Goal: Task Accomplishment & Management: Manage account settings

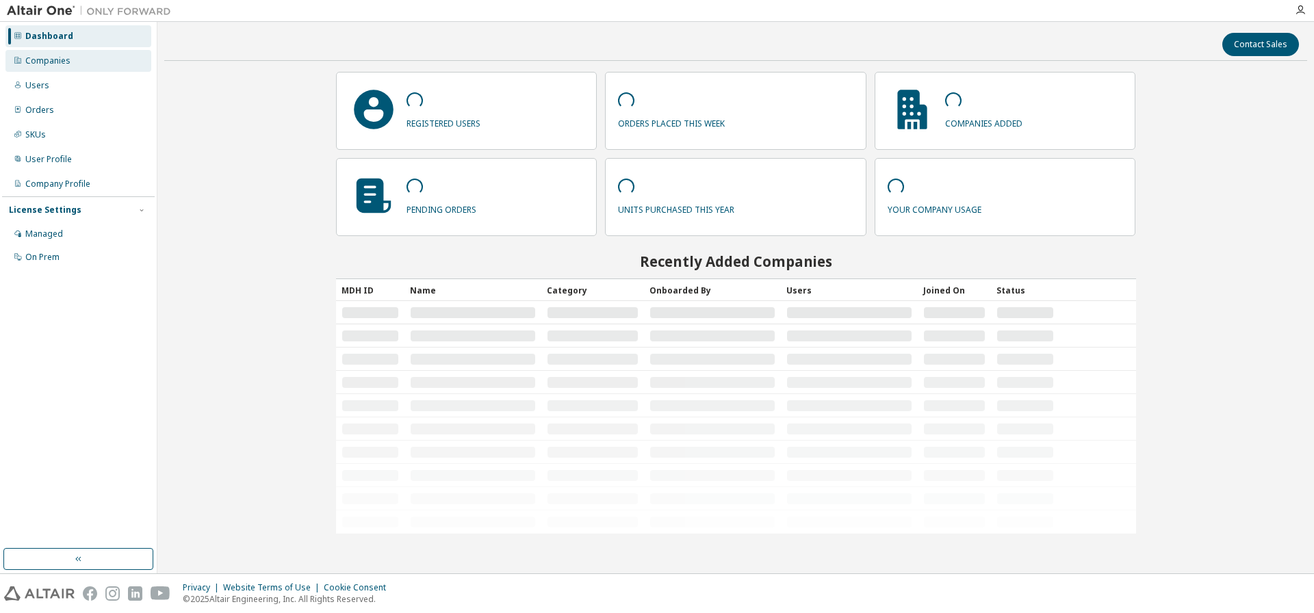
click at [51, 62] on div "Companies" at bounding box center [47, 60] width 45 height 11
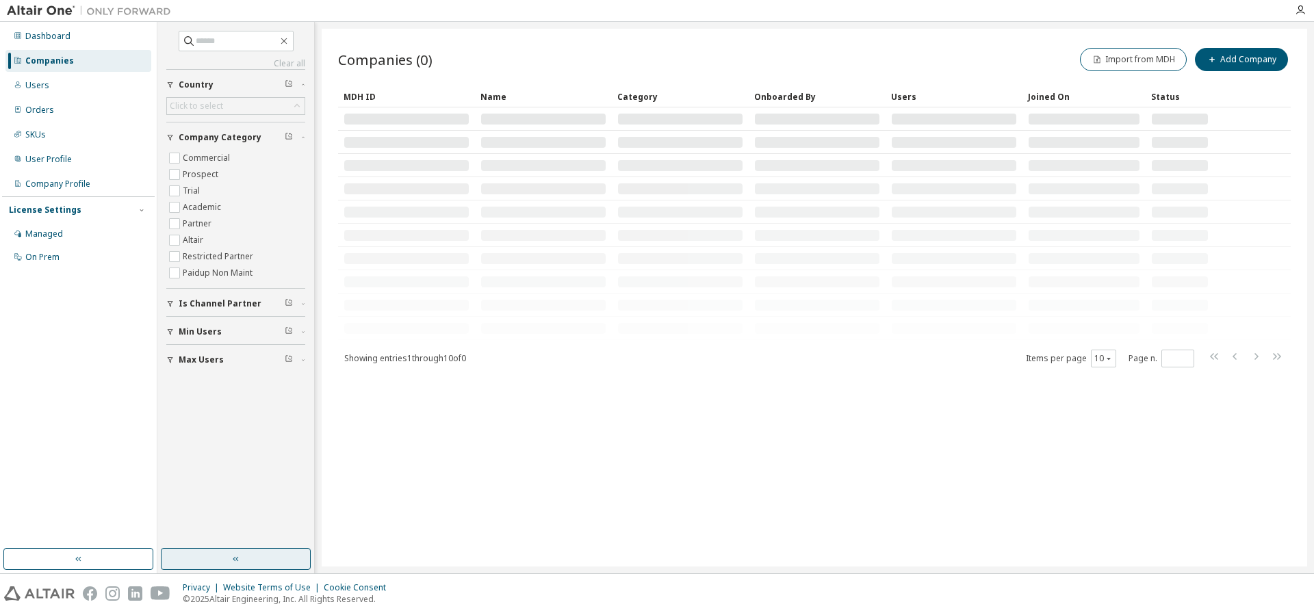
click at [237, 559] on icon "button" at bounding box center [236, 559] width 11 height 11
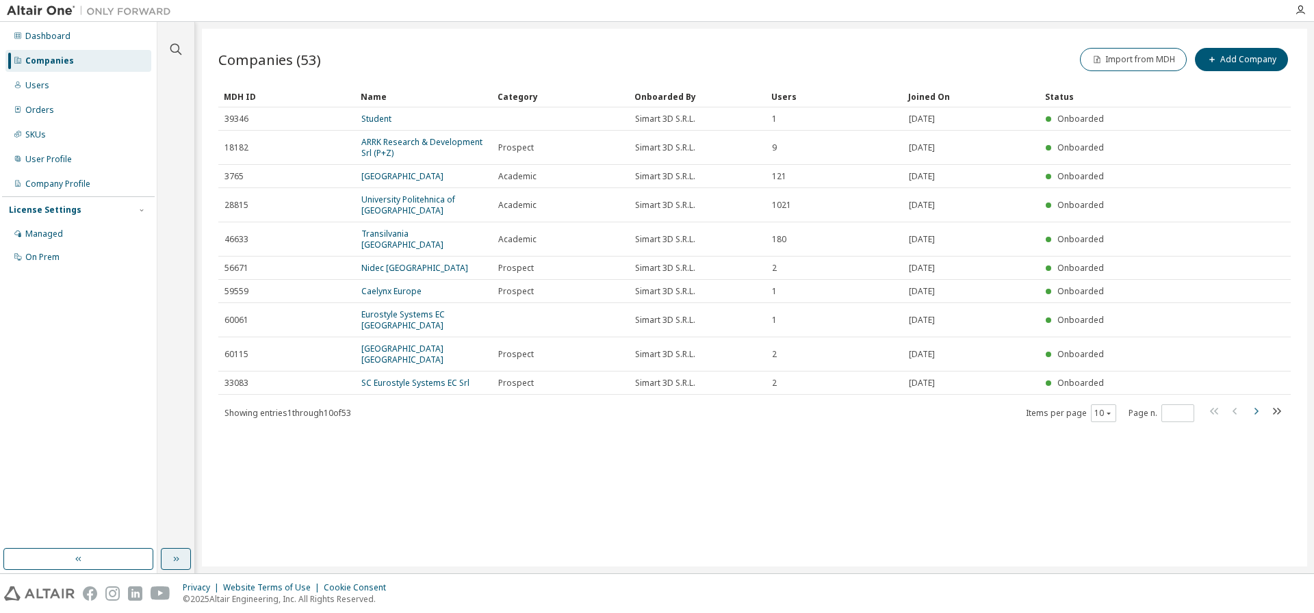
click at [1259, 414] on icon "button" at bounding box center [1255, 411] width 16 height 16
type input "*"
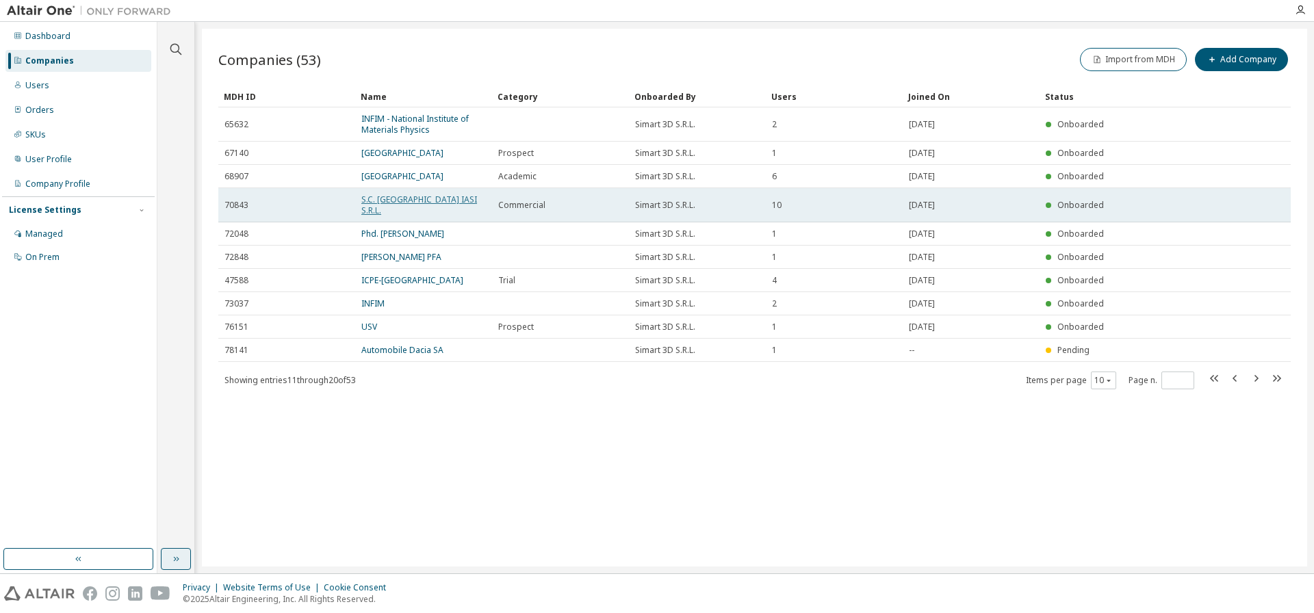
click at [424, 201] on link "S.C. ALTEN DELIVERY CENTER IASI S.R.L." at bounding box center [419, 205] width 116 height 23
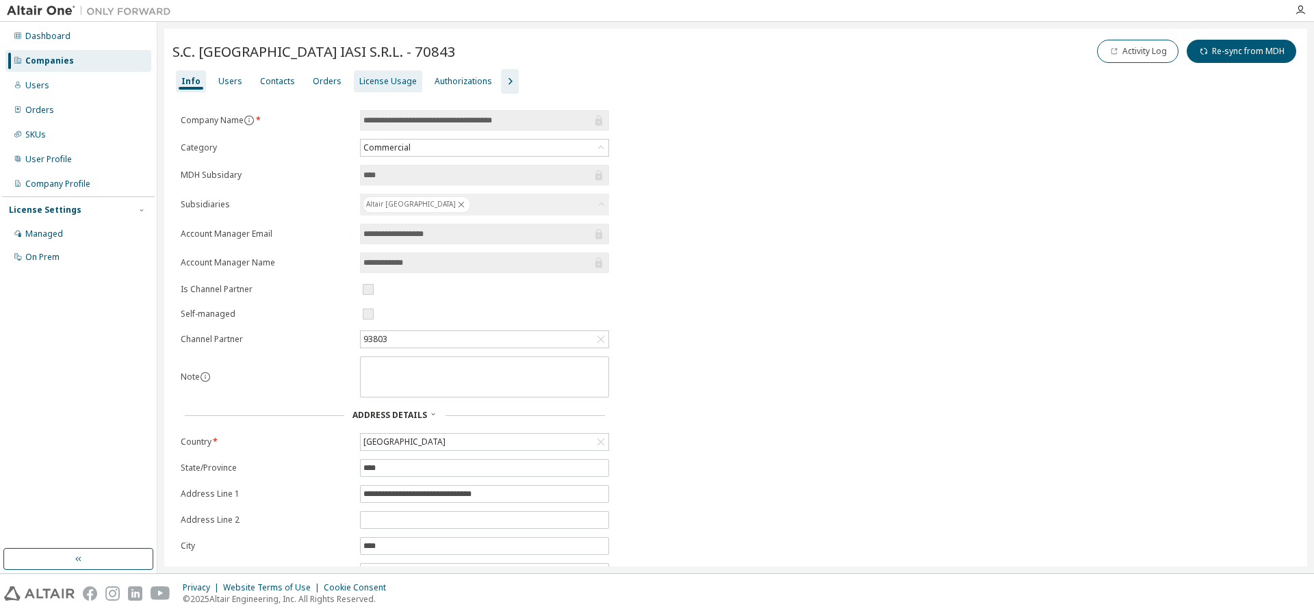
click at [365, 76] on div "License Usage" at bounding box center [387, 81] width 57 height 11
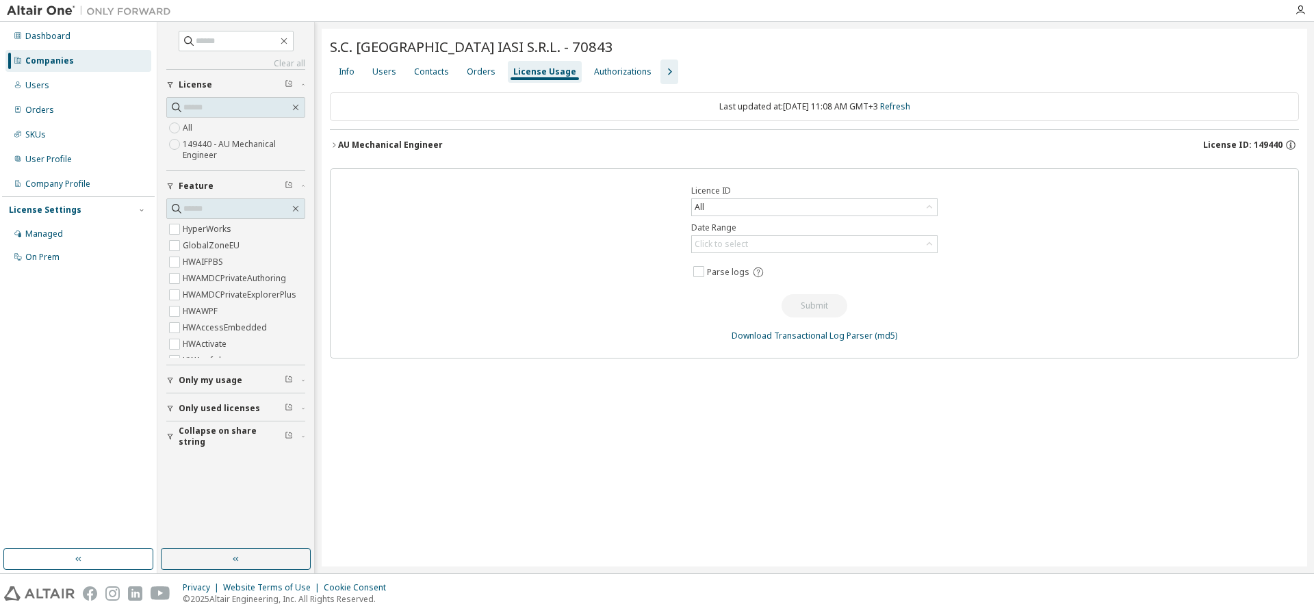
click at [353, 141] on div "AU Mechanical Engineer" at bounding box center [390, 145] width 105 height 11
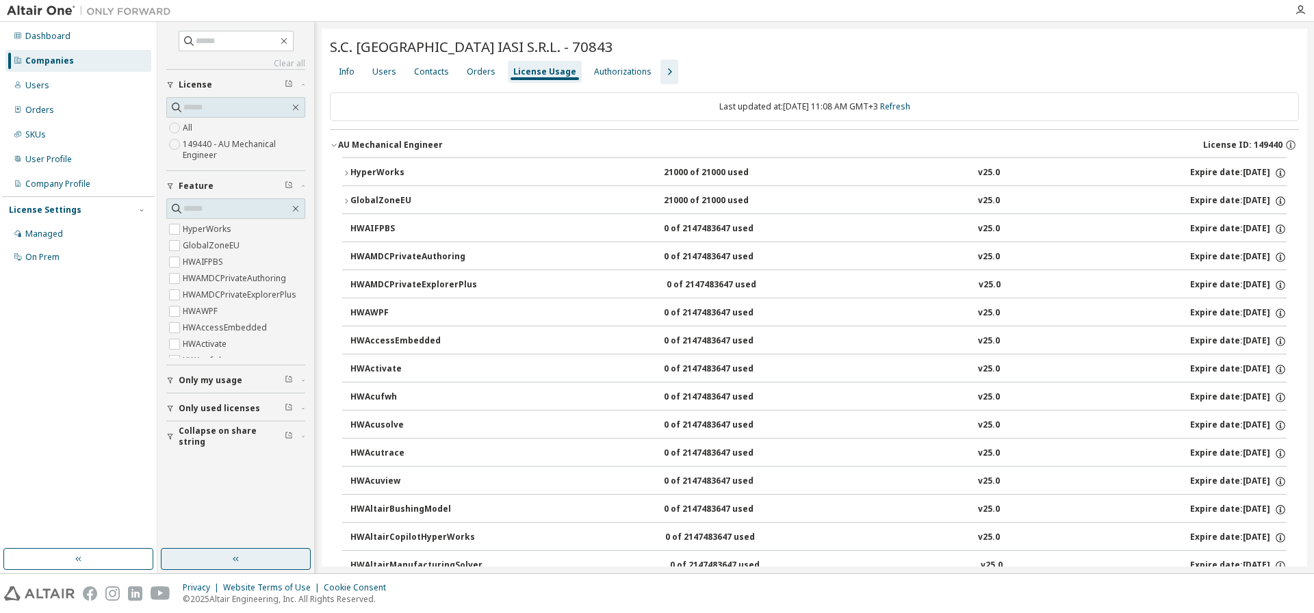
click at [231, 558] on icon "button" at bounding box center [236, 559] width 11 height 11
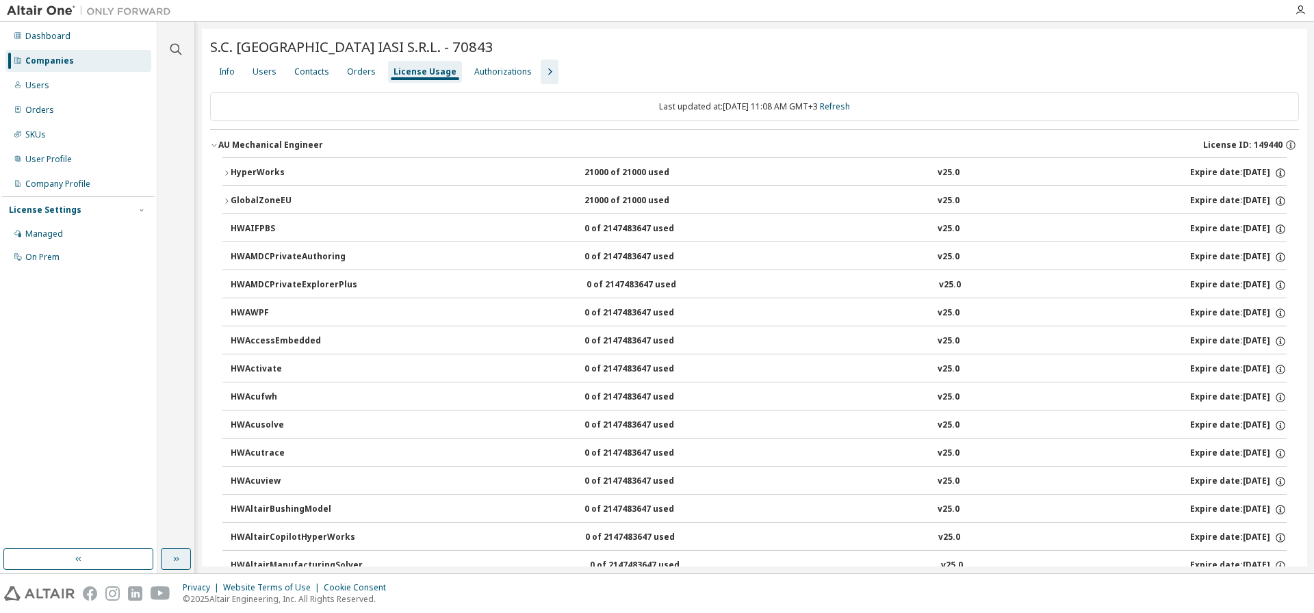
click at [49, 58] on div "Companies" at bounding box center [49, 60] width 49 height 11
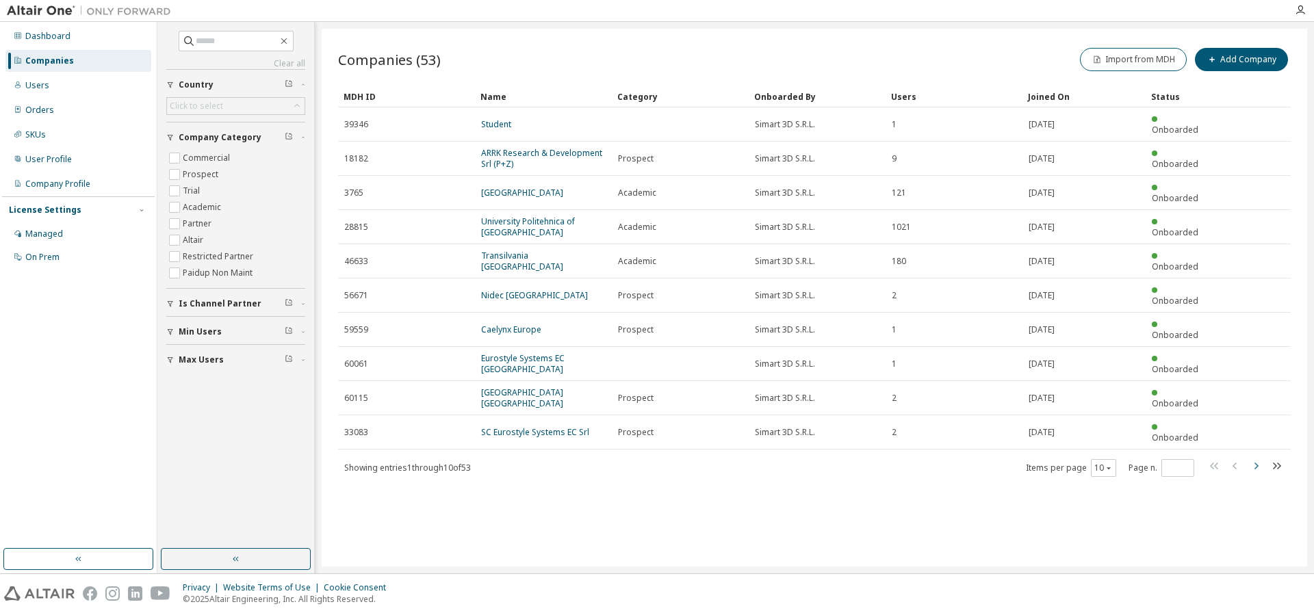
click at [1258, 458] on icon "button" at bounding box center [1255, 466] width 16 height 16
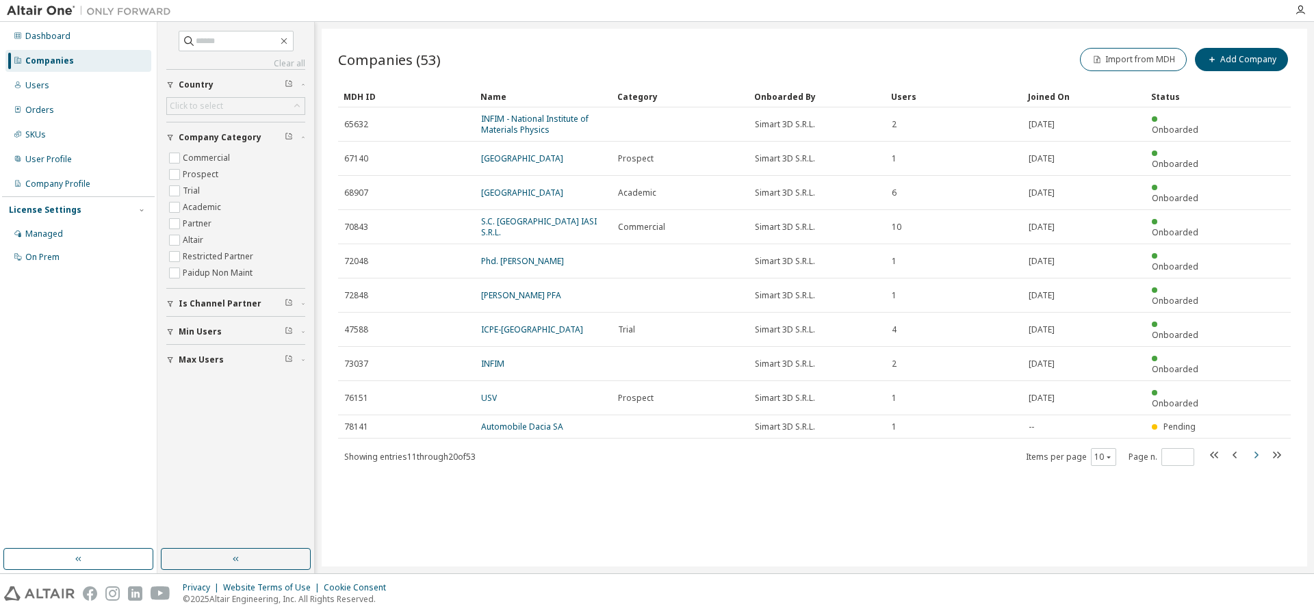
click at [1258, 447] on icon "button" at bounding box center [1255, 455] width 16 height 16
type input "*"
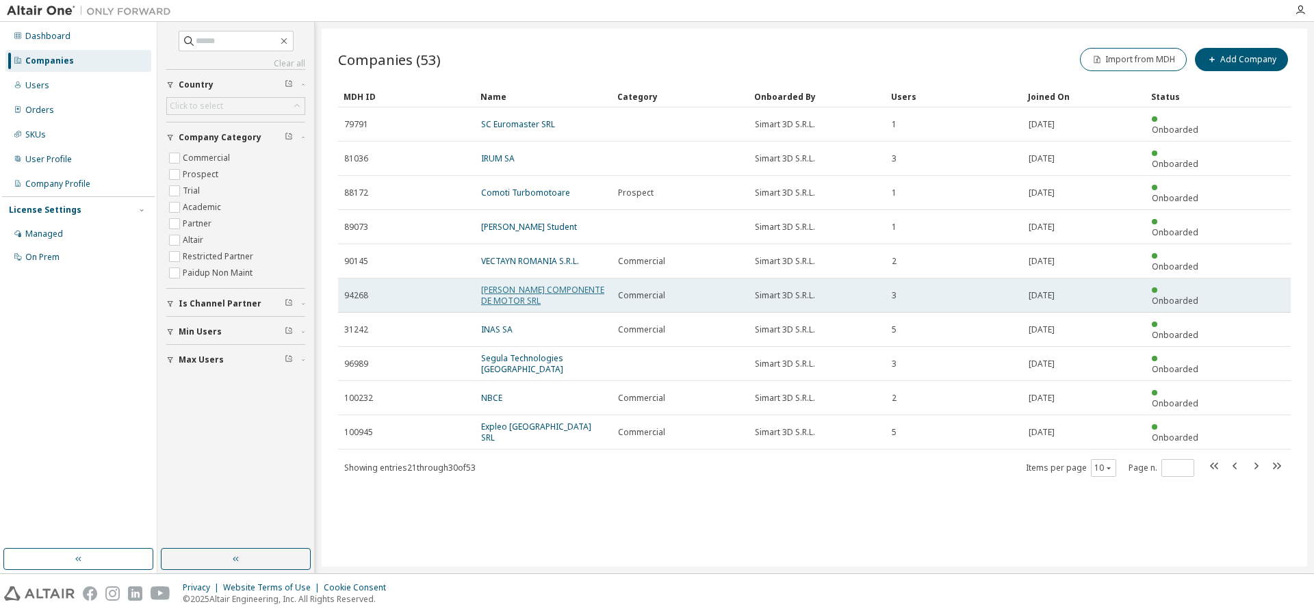
click at [529, 284] on link "MAHLE COMPONENTE DE MOTOR SRL" at bounding box center [542, 295] width 123 height 23
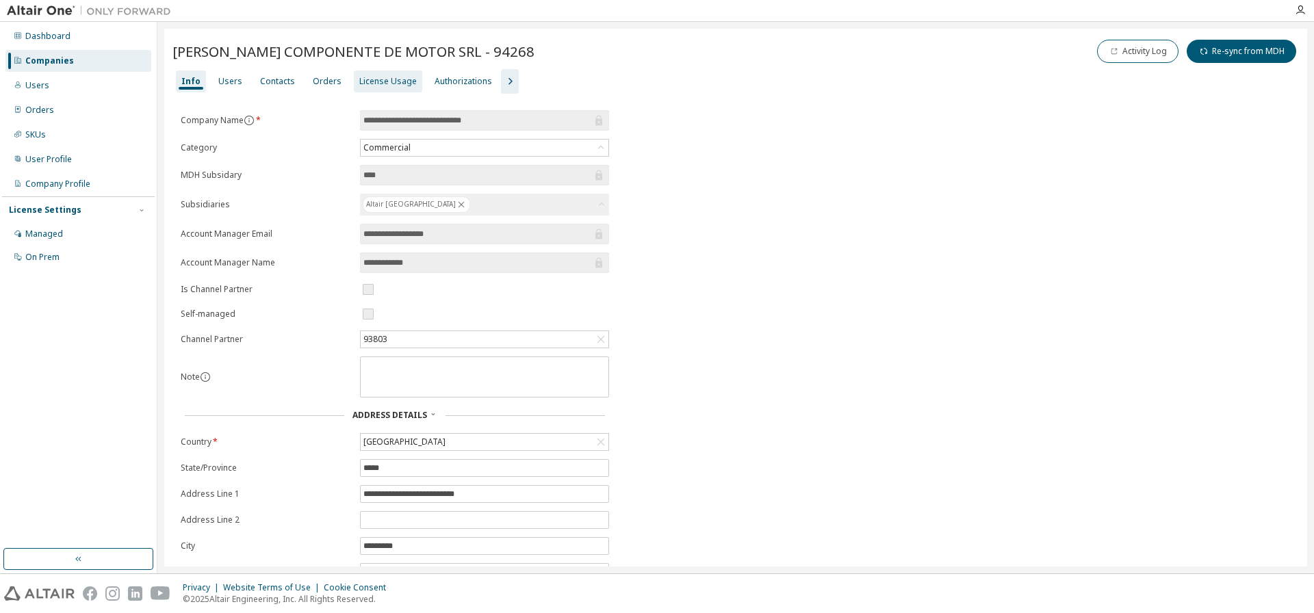
click at [370, 78] on div "License Usage" at bounding box center [387, 81] width 57 height 11
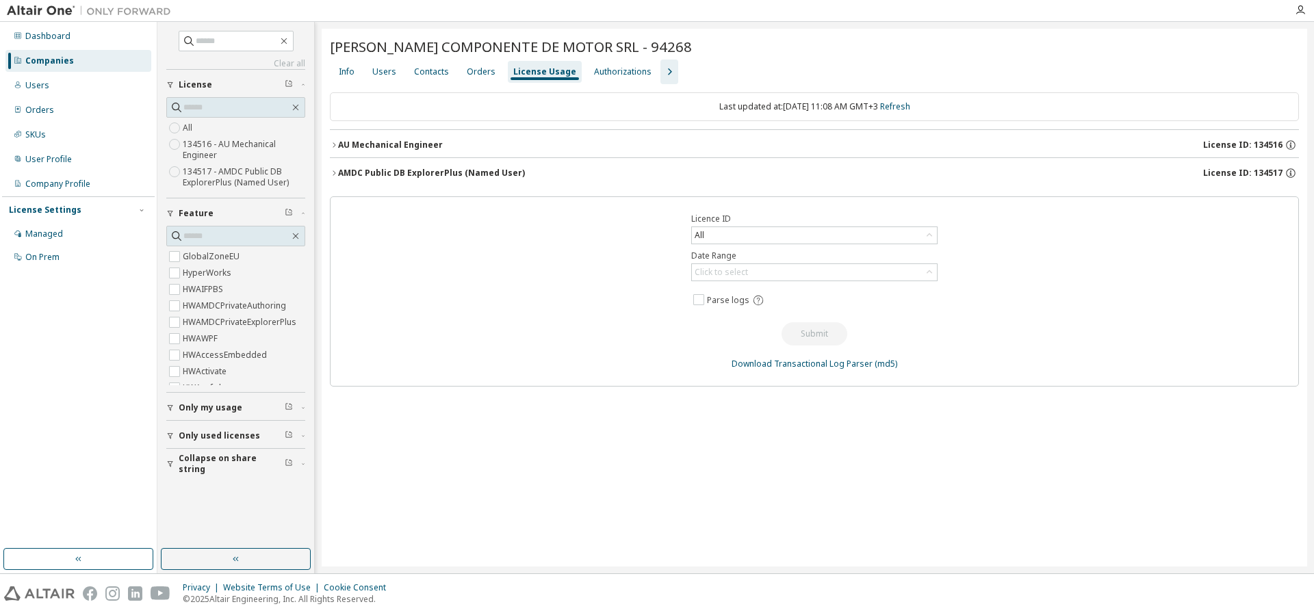
click at [411, 140] on div "AU Mechanical Engineer" at bounding box center [390, 145] width 105 height 11
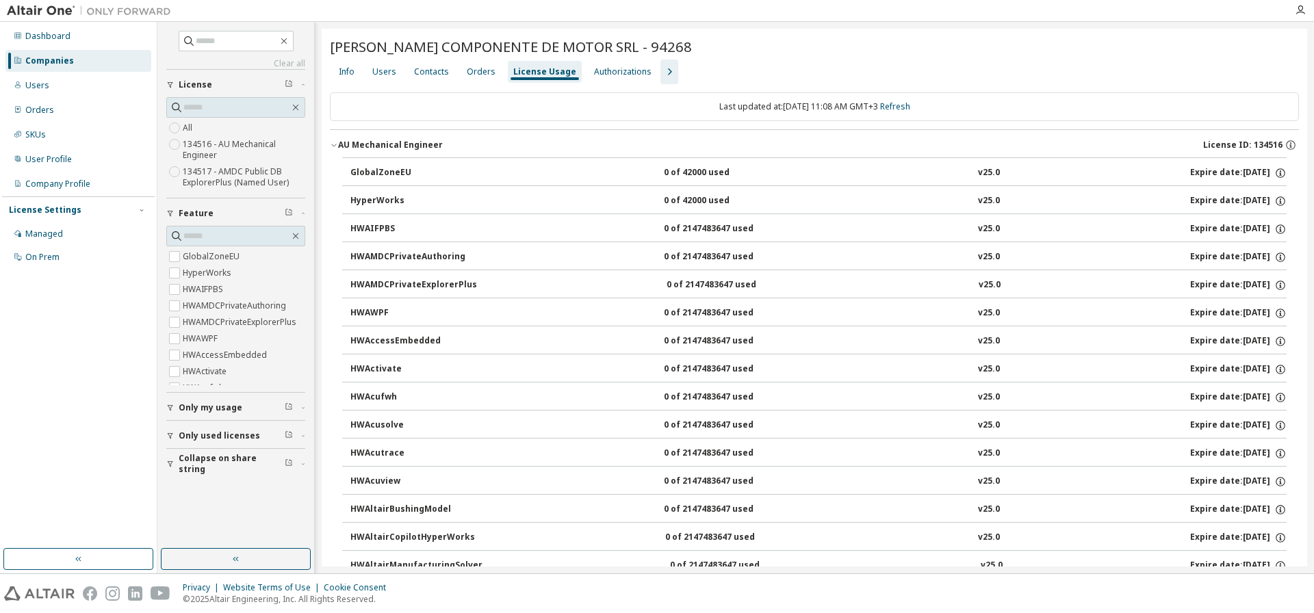
click at [57, 60] on div "Companies" at bounding box center [49, 60] width 49 height 11
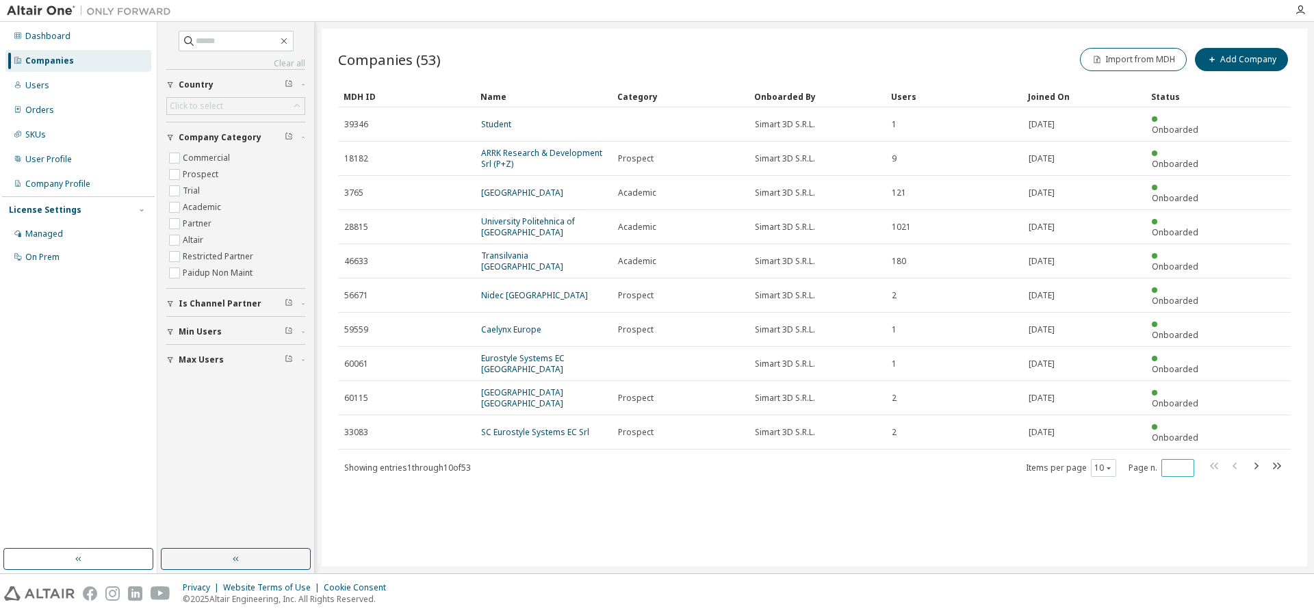
drag, startPoint x: 1170, startPoint y: 414, endPoint x: 1123, endPoint y: 412, distance: 46.6
click at [1124, 458] on div "Items per page 10 Page n. *" at bounding box center [1155, 468] width 259 height 20
type input "*"
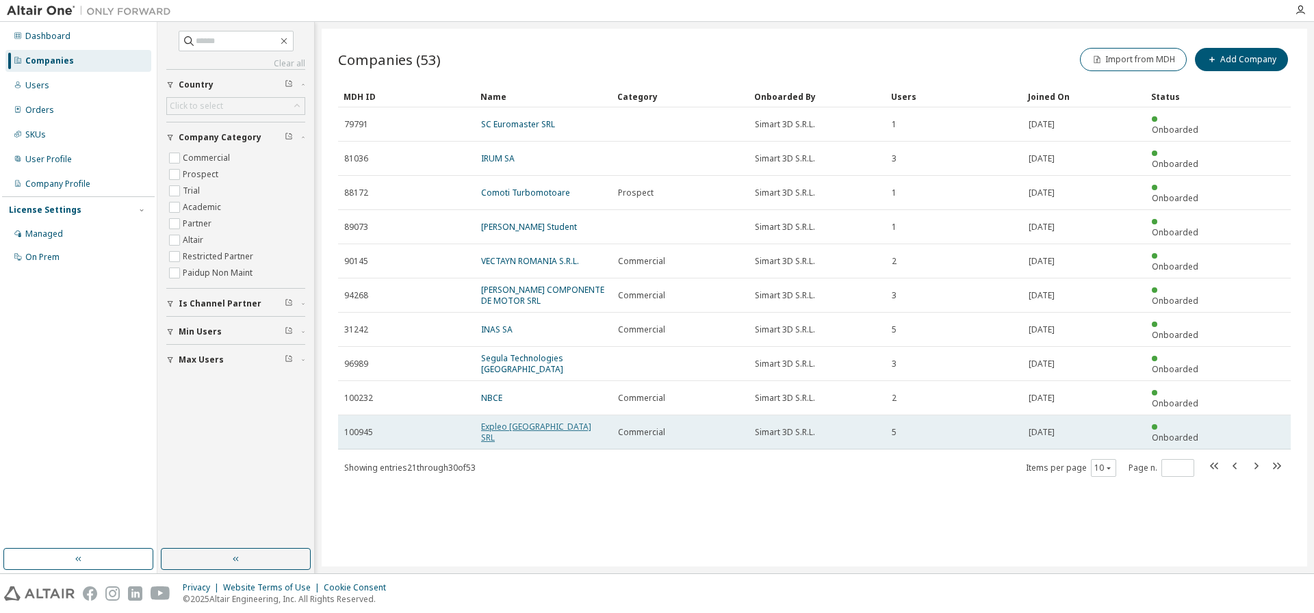
click at [535, 421] on link "Expleo Romania SRL" at bounding box center [536, 432] width 110 height 23
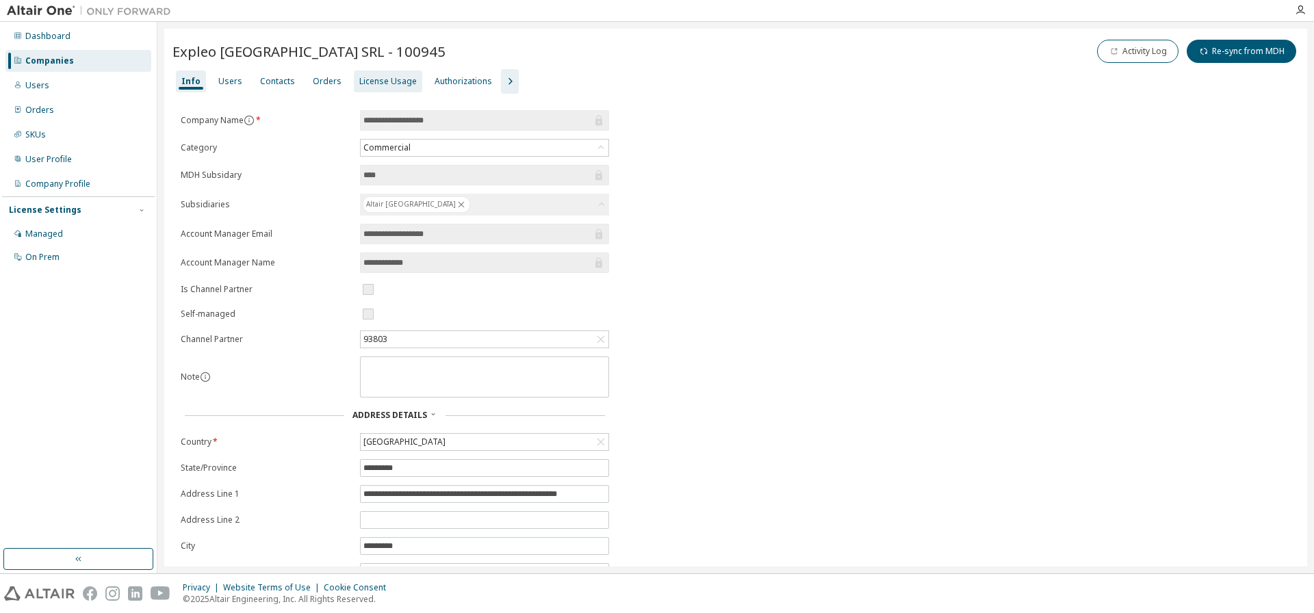
click at [379, 76] on div "License Usage" at bounding box center [387, 81] width 57 height 11
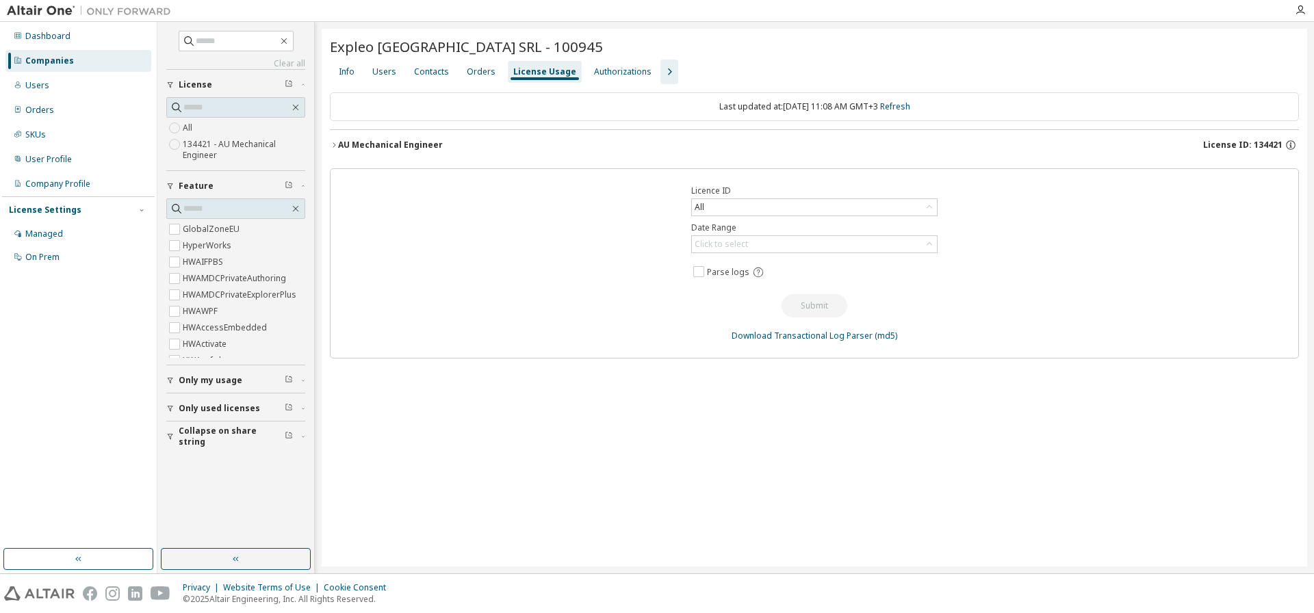
click at [395, 142] on div "AU Mechanical Engineer" at bounding box center [390, 145] width 105 height 11
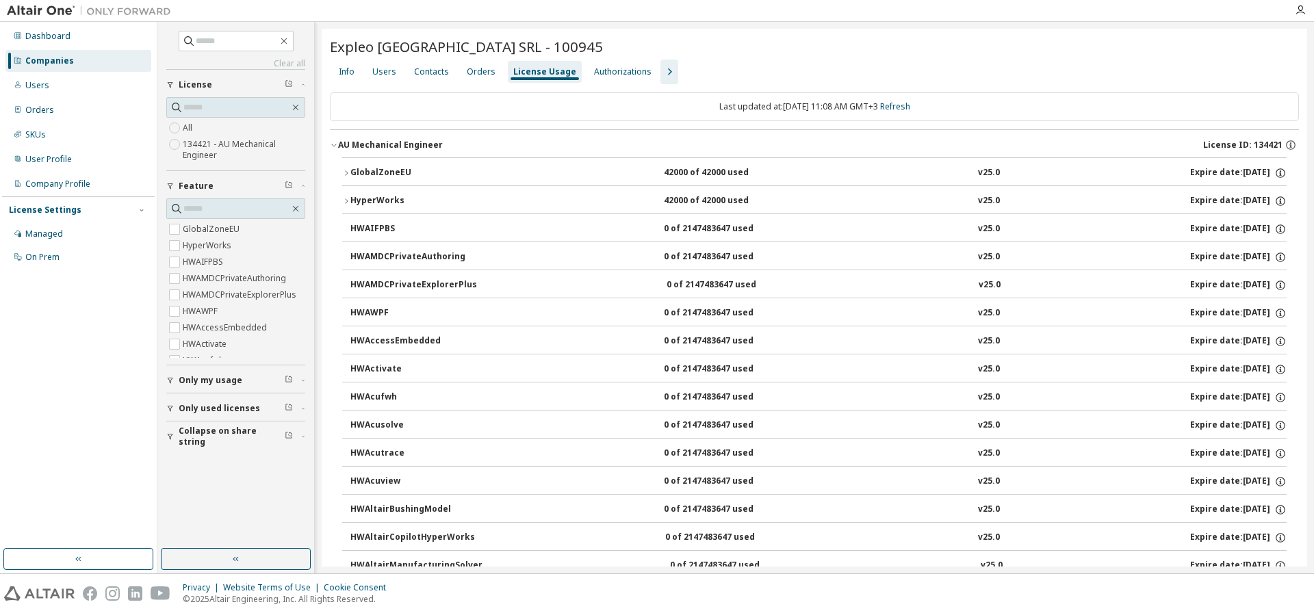
click at [57, 57] on div "Companies" at bounding box center [49, 60] width 49 height 11
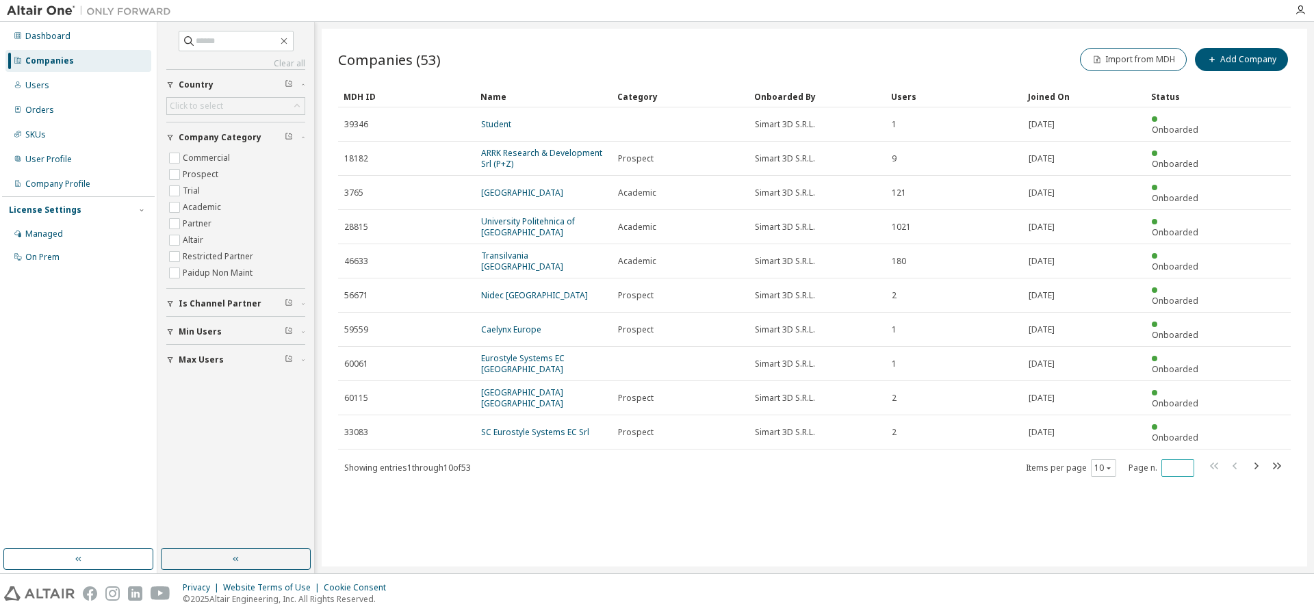
drag, startPoint x: 1176, startPoint y: 414, endPoint x: 1089, endPoint y: 416, distance: 86.9
click at [1114, 458] on div "Items per page 10 Page n. *" at bounding box center [1155, 468] width 259 height 20
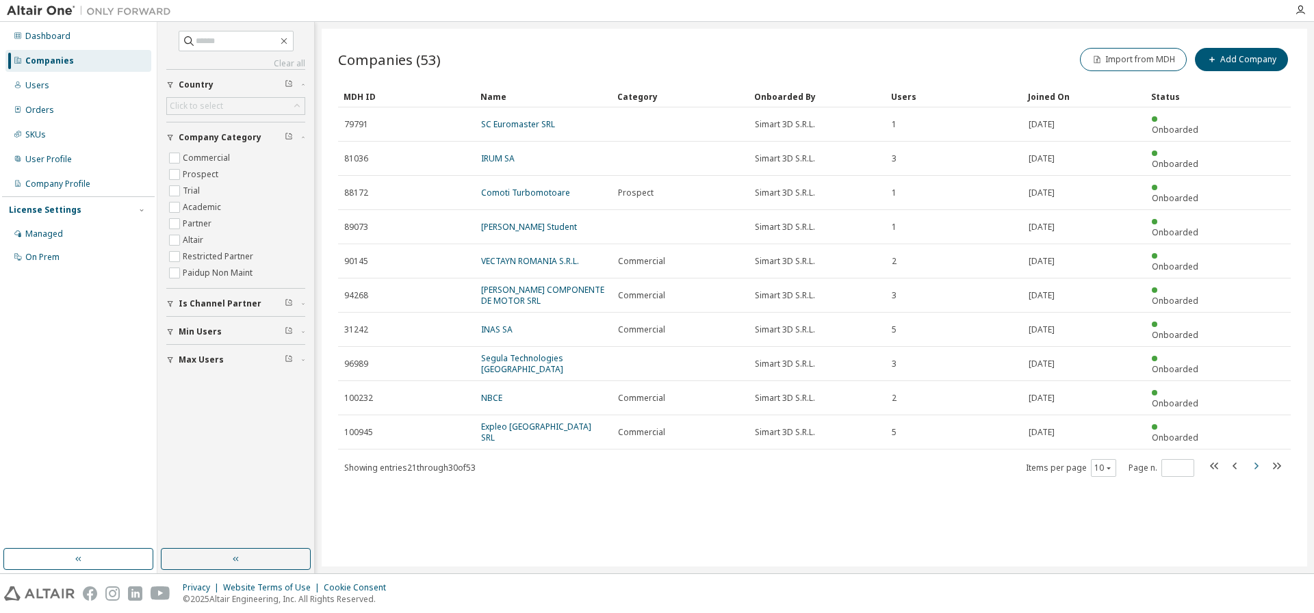
click at [1256, 458] on icon "button" at bounding box center [1255, 466] width 16 height 16
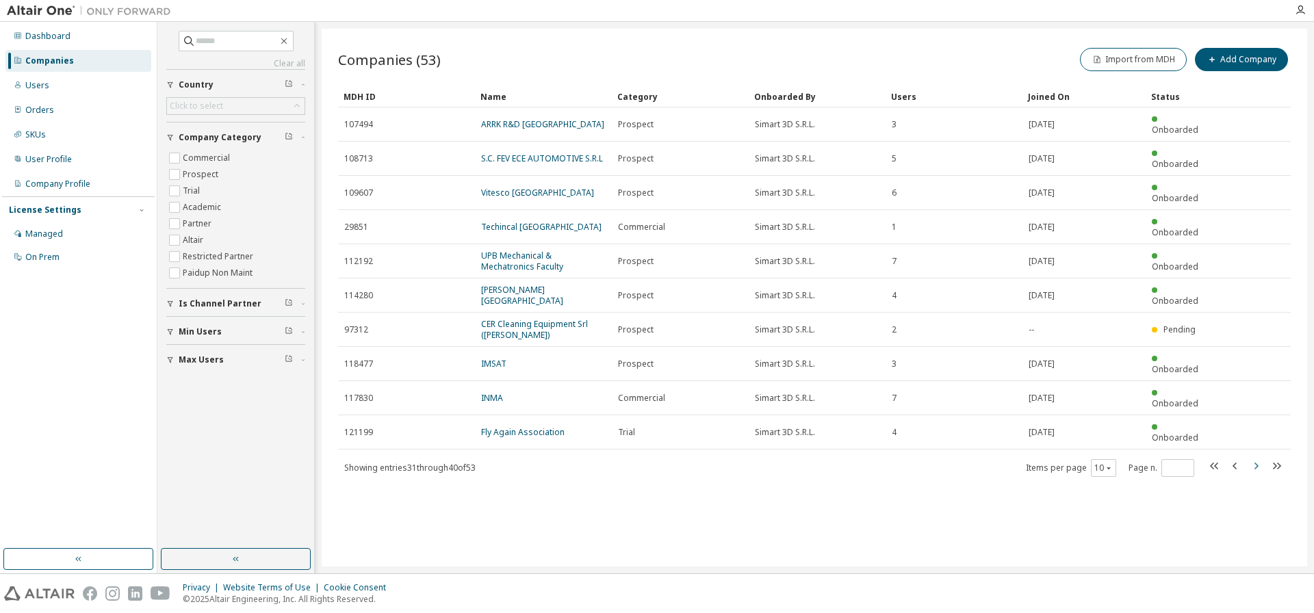
click at [1258, 463] on icon "button" at bounding box center [1256, 466] width 4 height 7
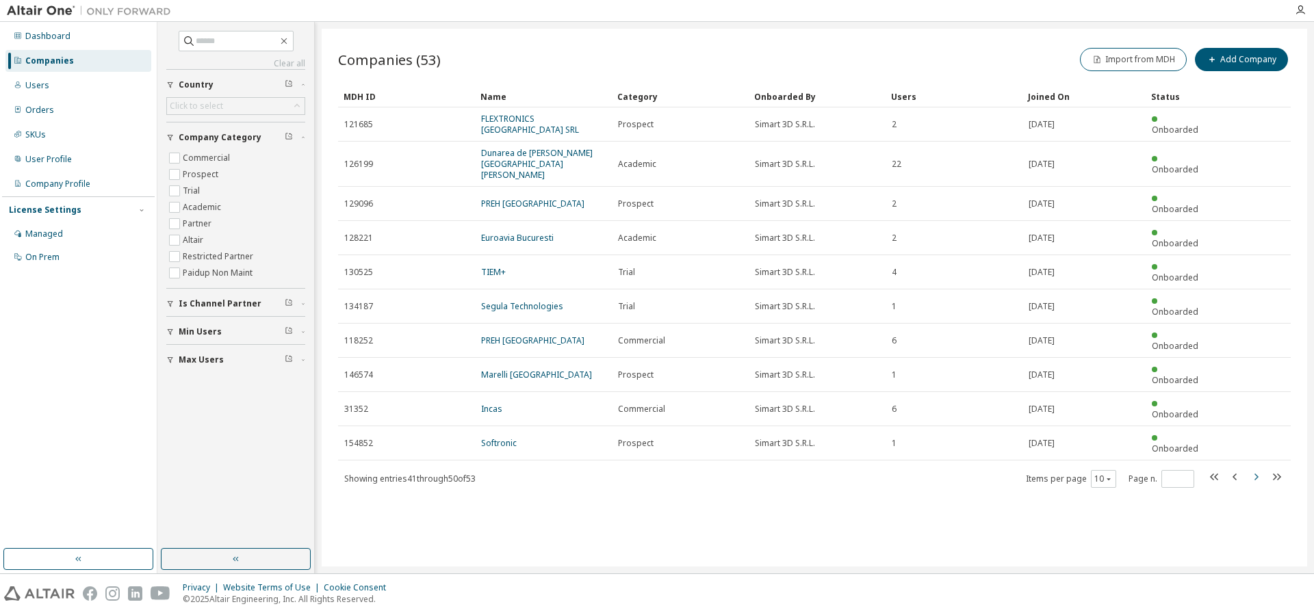
click at [1255, 469] on icon "button" at bounding box center [1255, 477] width 16 height 16
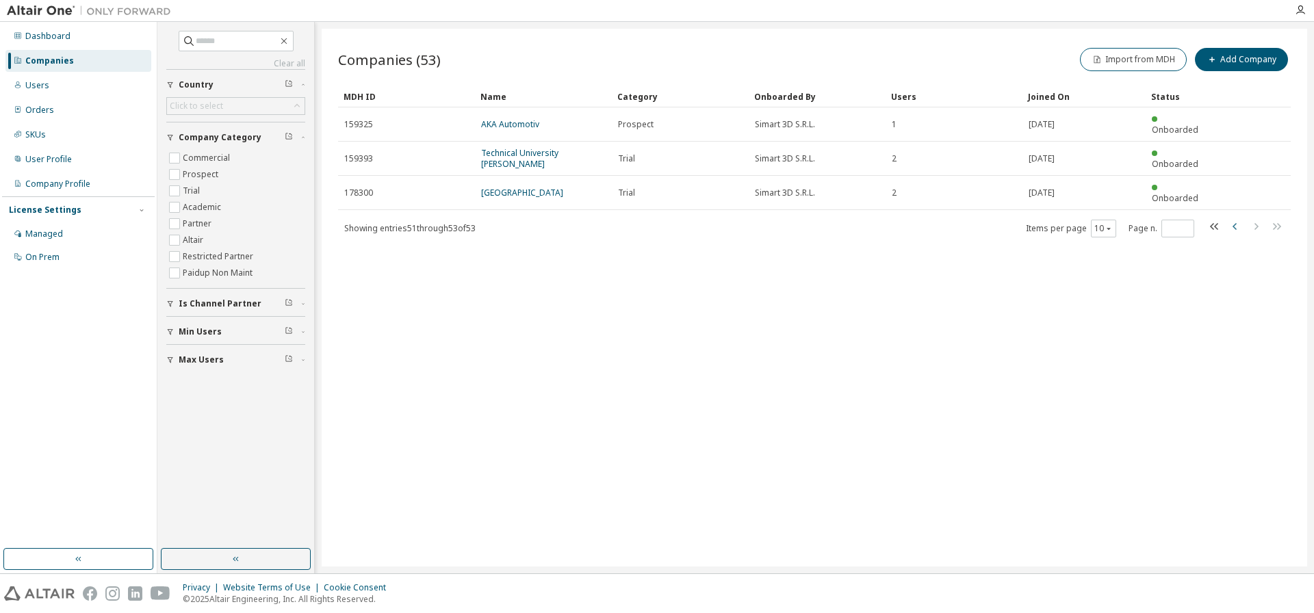
click at [1234, 223] on icon "button" at bounding box center [1234, 226] width 4 height 7
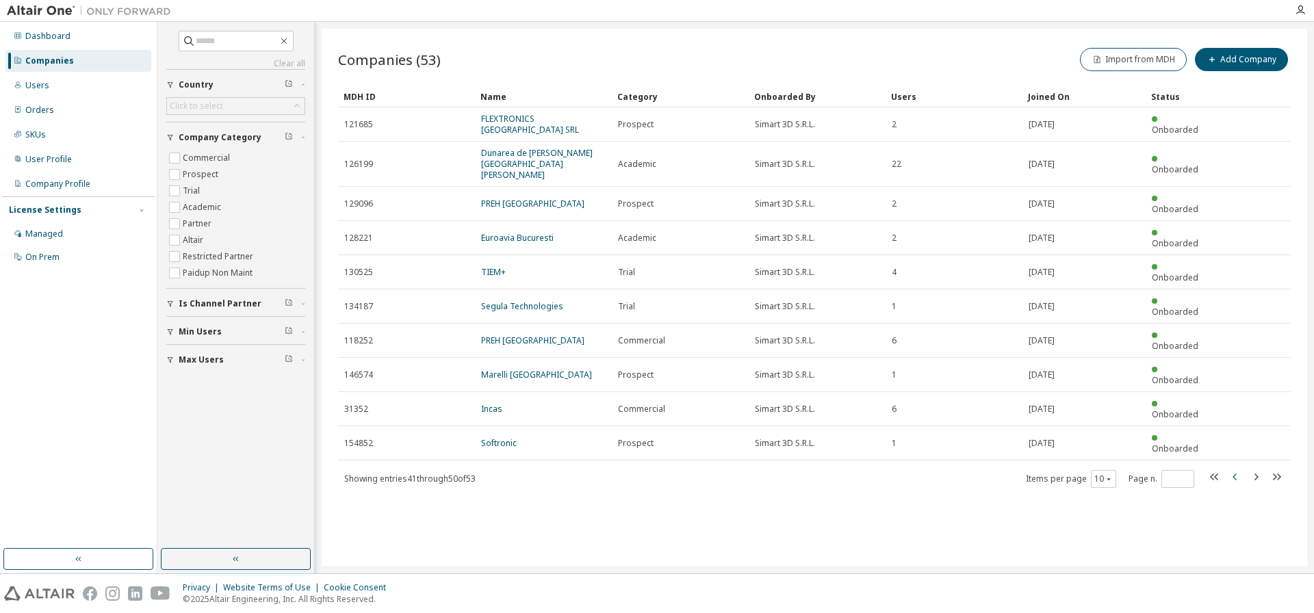
click at [1235, 473] on icon "button" at bounding box center [1234, 476] width 4 height 7
type input "*"
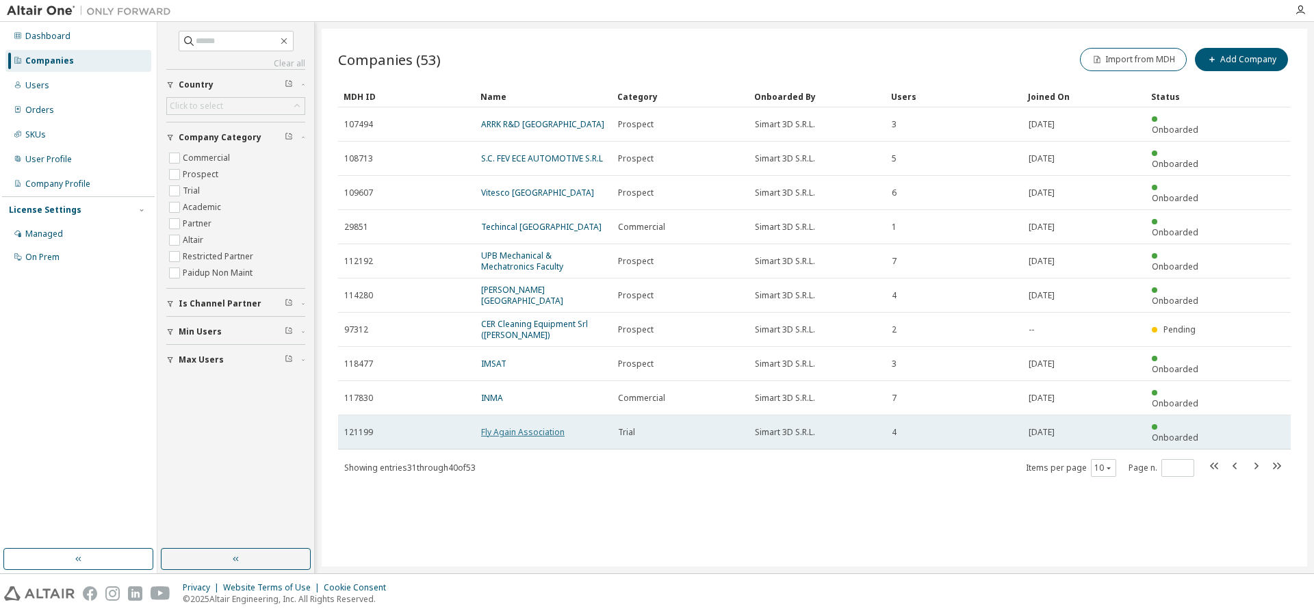
click at [517, 426] on link "Fly Again Association" at bounding box center [522, 432] width 83 height 12
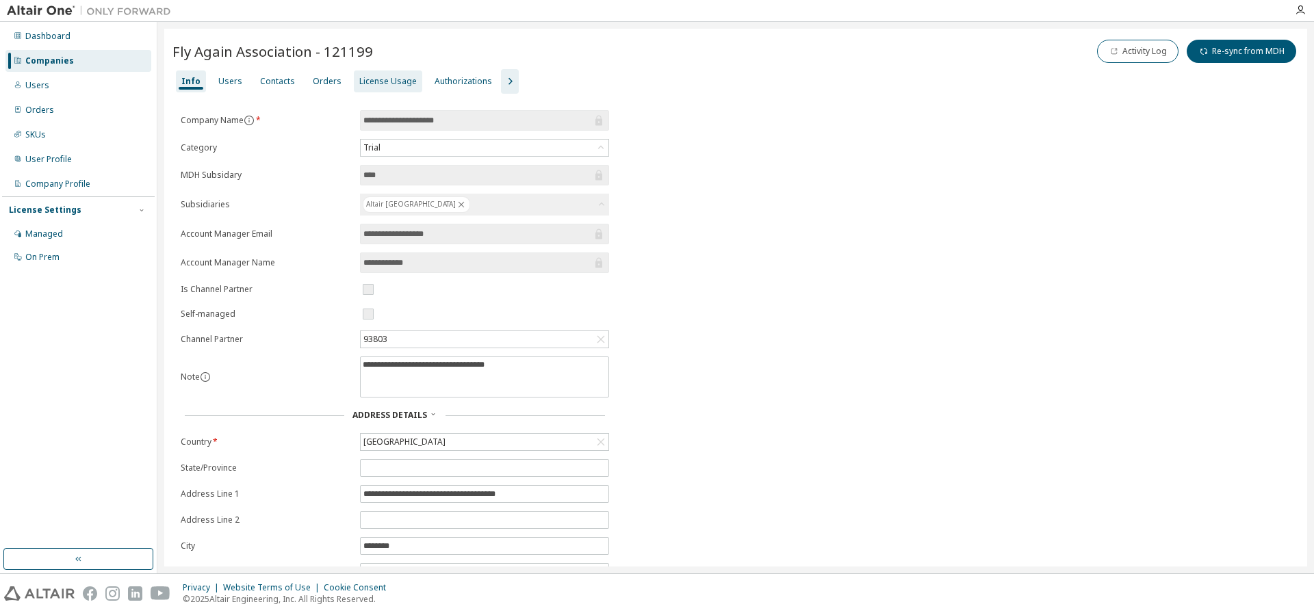
click at [395, 86] on div "License Usage" at bounding box center [387, 81] width 57 height 11
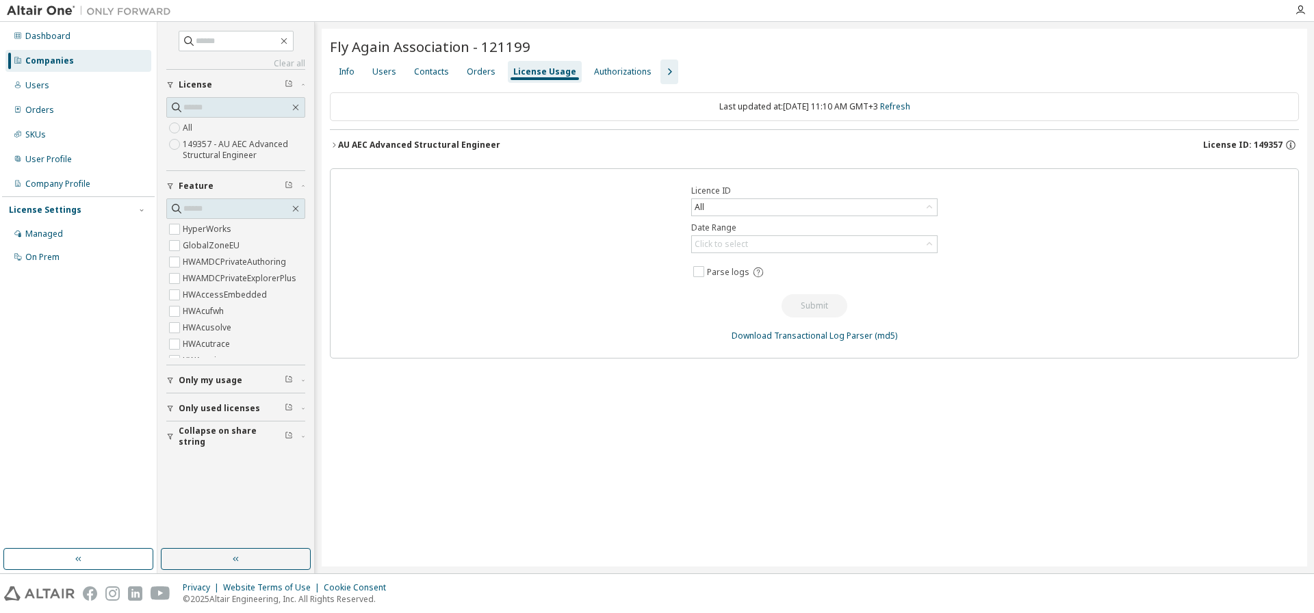
click at [417, 141] on div "AU AEC Advanced Structural Engineer" at bounding box center [419, 145] width 162 height 11
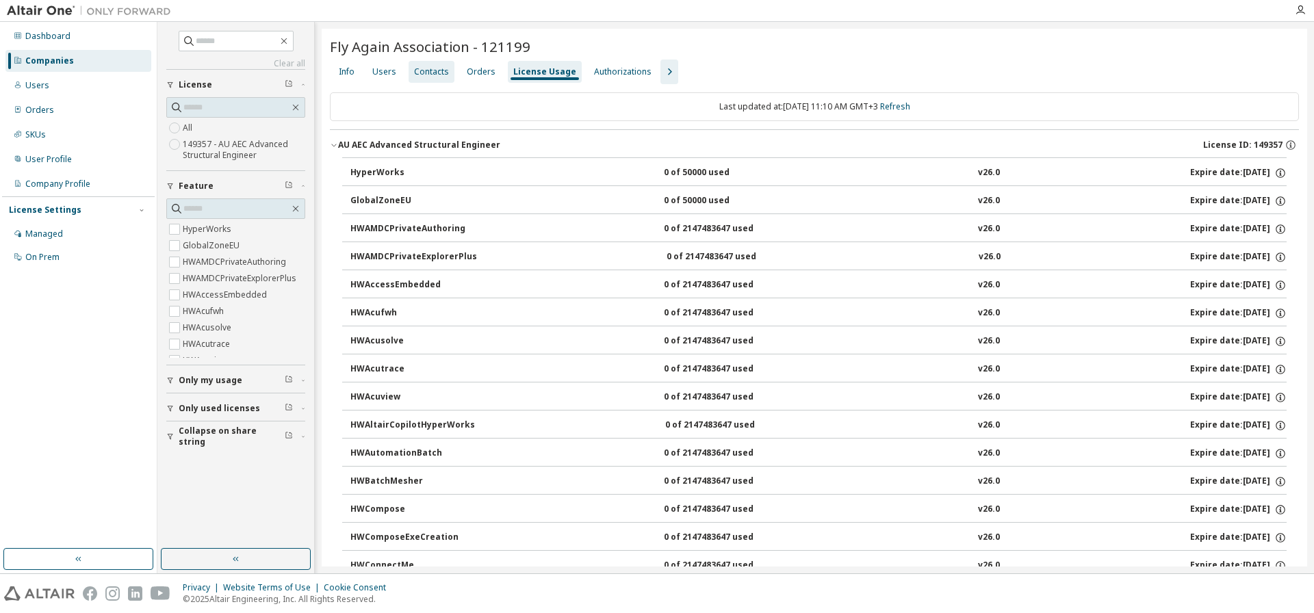
click at [427, 68] on div "Contacts" at bounding box center [431, 71] width 35 height 11
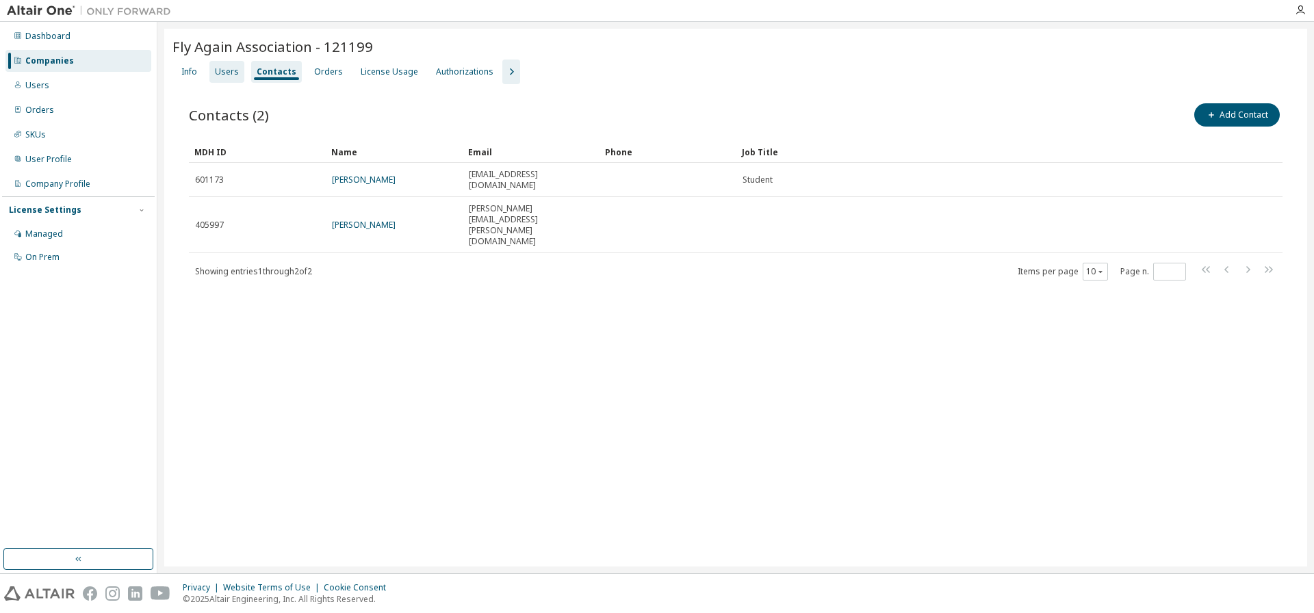
click at [222, 68] on div "Users" at bounding box center [227, 71] width 24 height 11
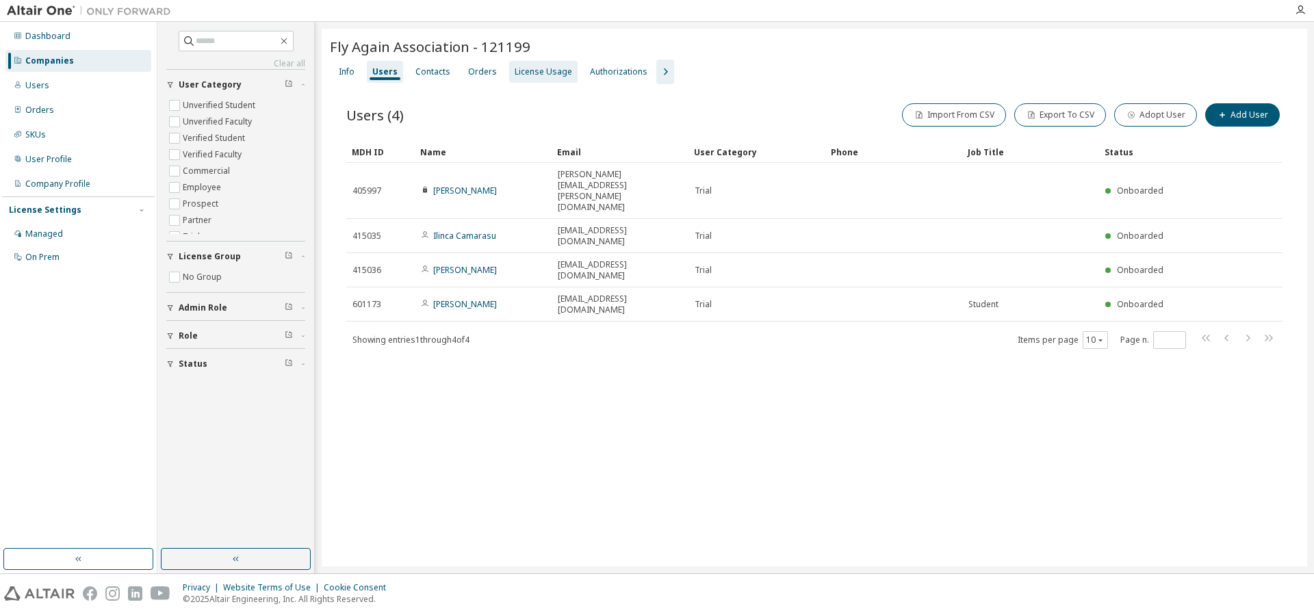
click at [538, 73] on div "License Usage" at bounding box center [543, 71] width 57 height 11
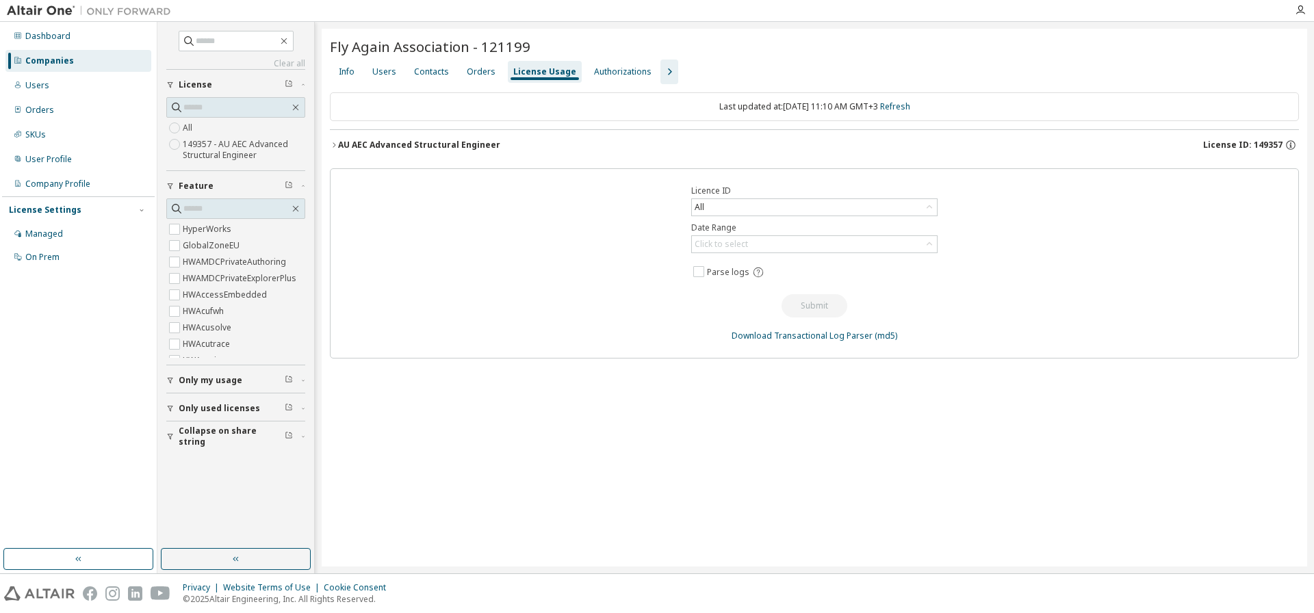
click at [450, 145] on div "AU AEC Advanced Structural Engineer" at bounding box center [419, 145] width 162 height 11
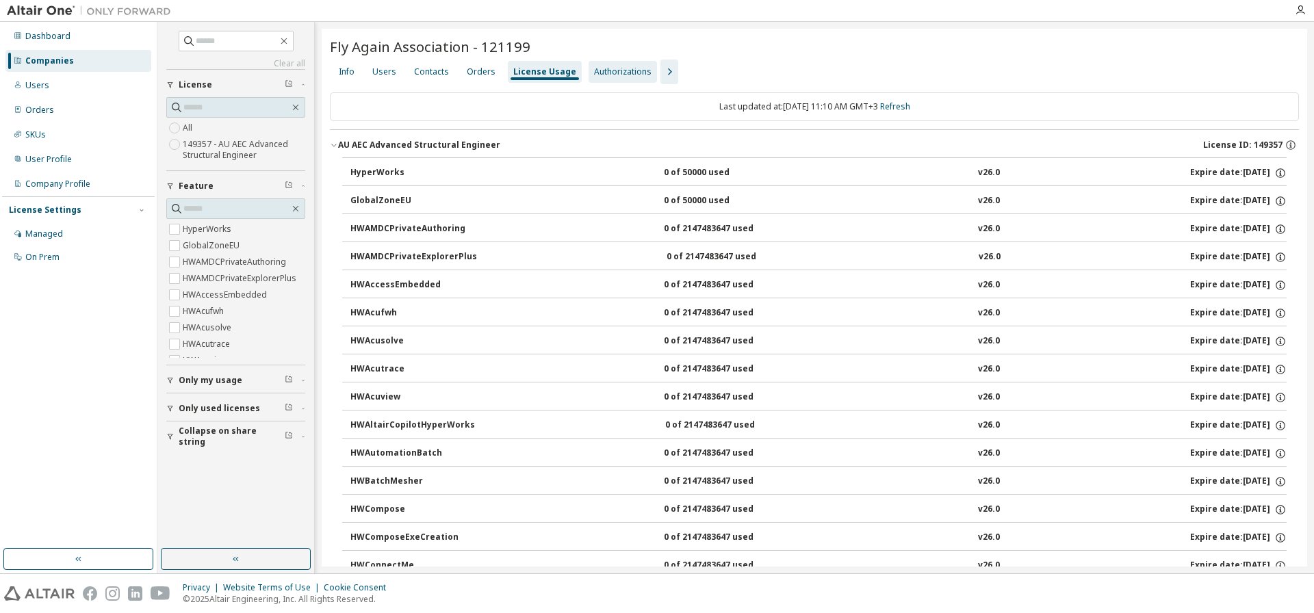
click at [482, 70] on div "Orders" at bounding box center [481, 71] width 29 height 11
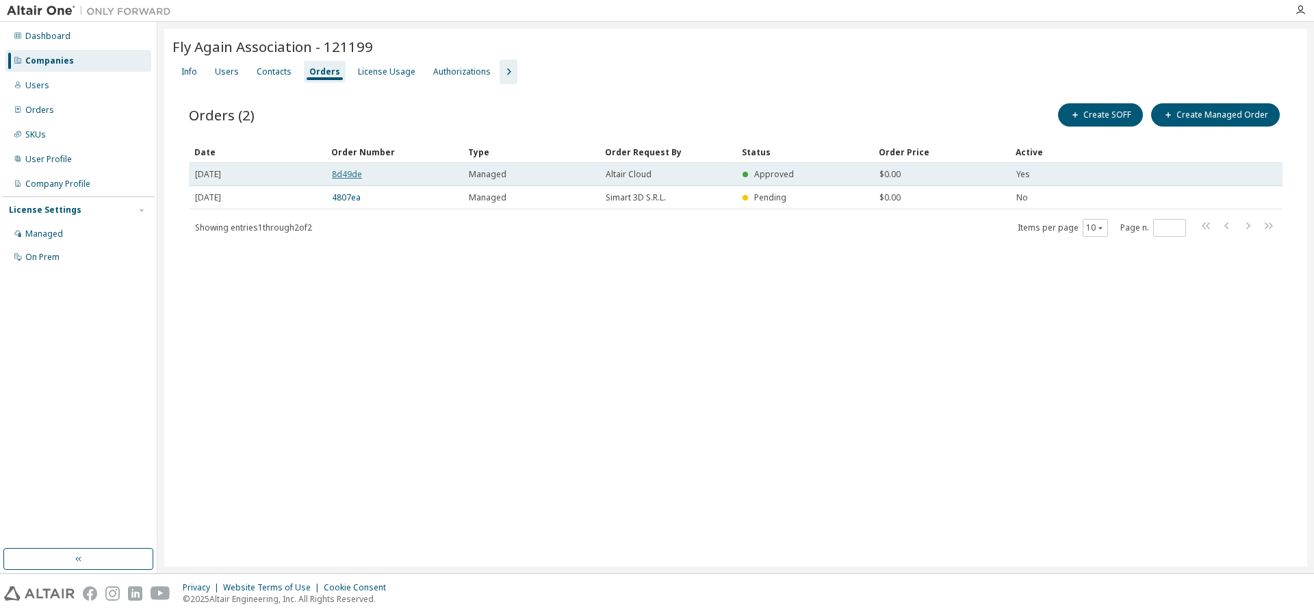
click at [341, 173] on link "8d49de" at bounding box center [347, 174] width 30 height 12
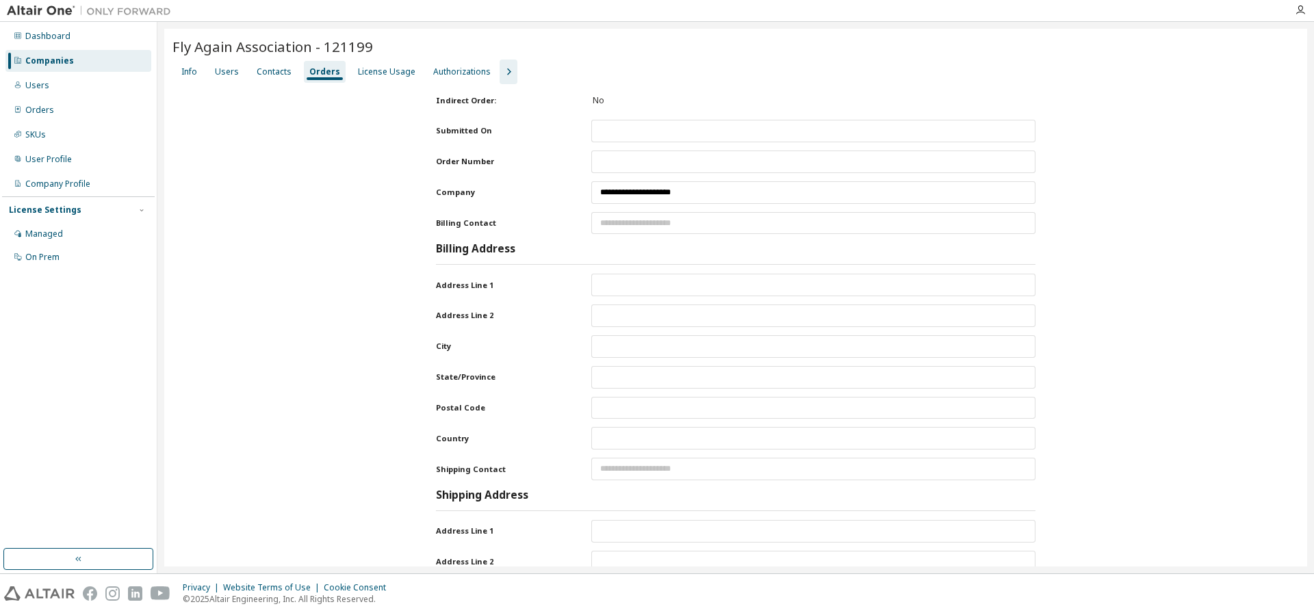
type input "**********"
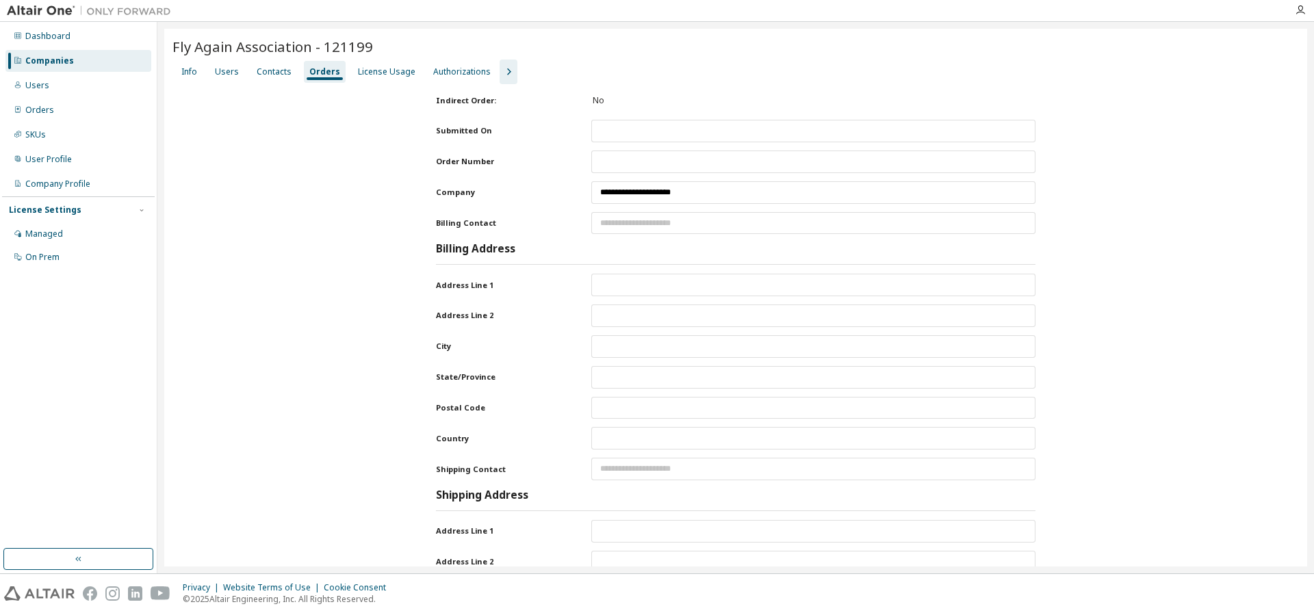
type input "*****"
type input "********"
type input "*****"
type input "*******"
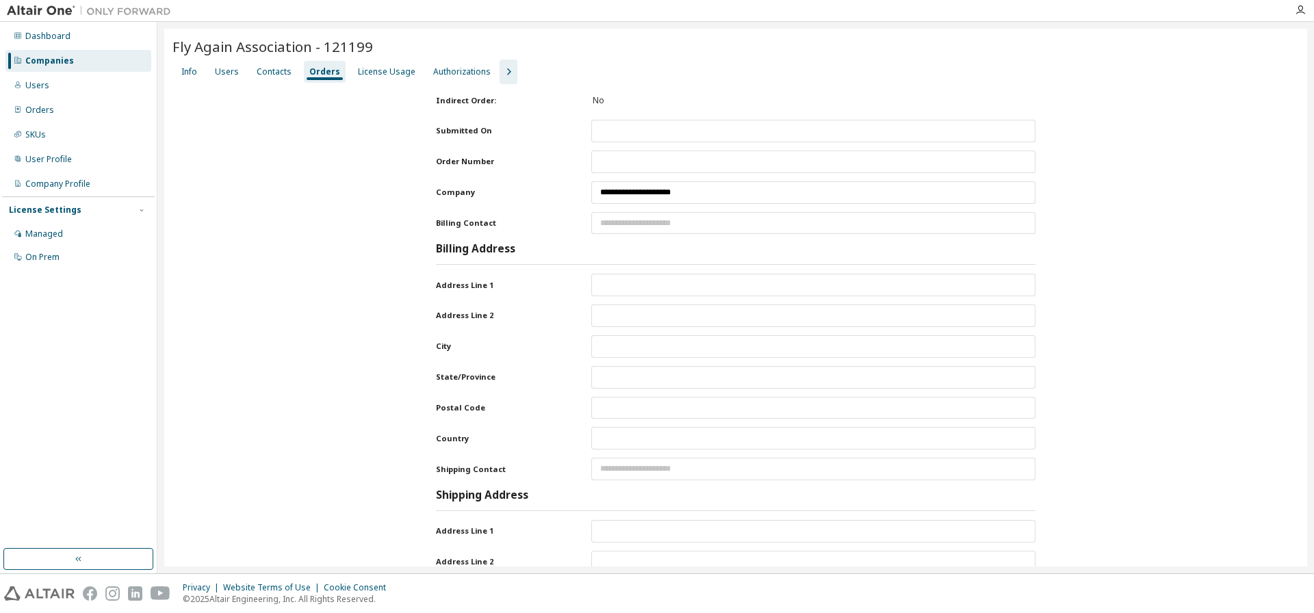
type input "**********"
type input "*****"
type input "********"
type input "*****"
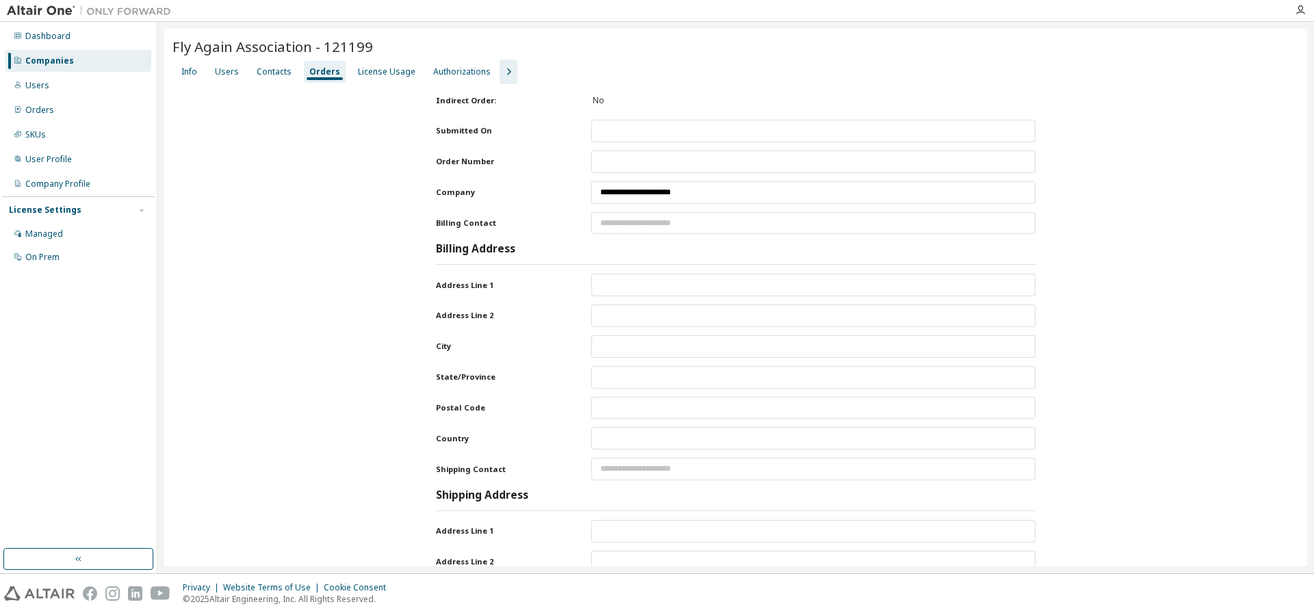
type input "*****"
type input "*******"
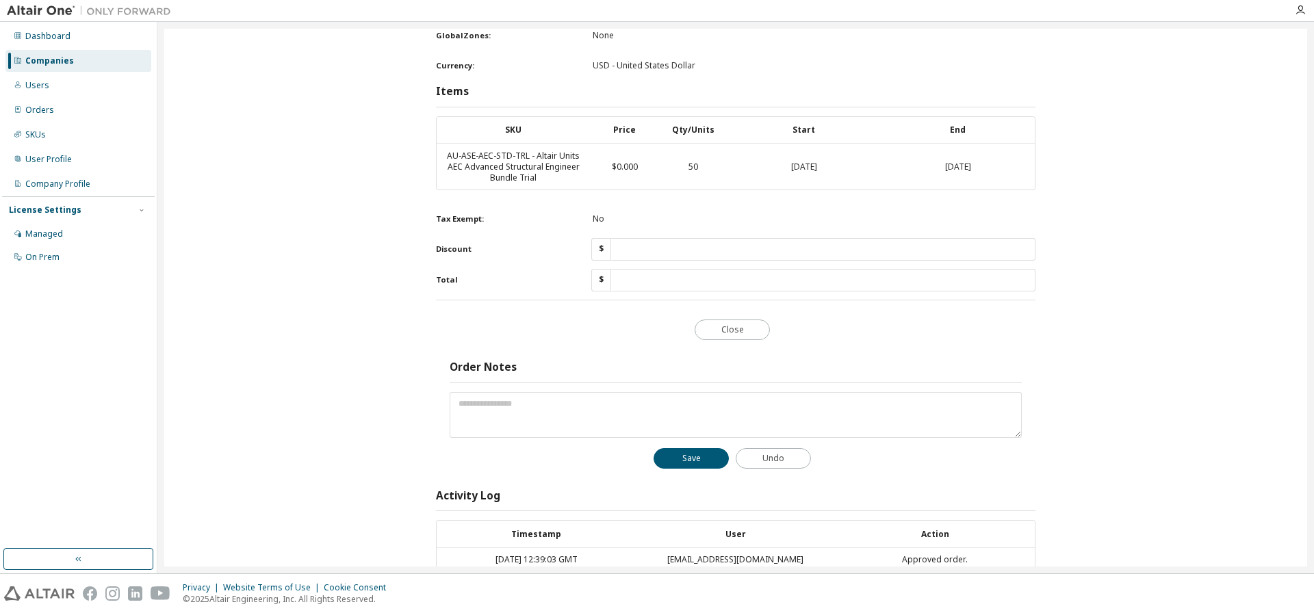
scroll to position [592, 0]
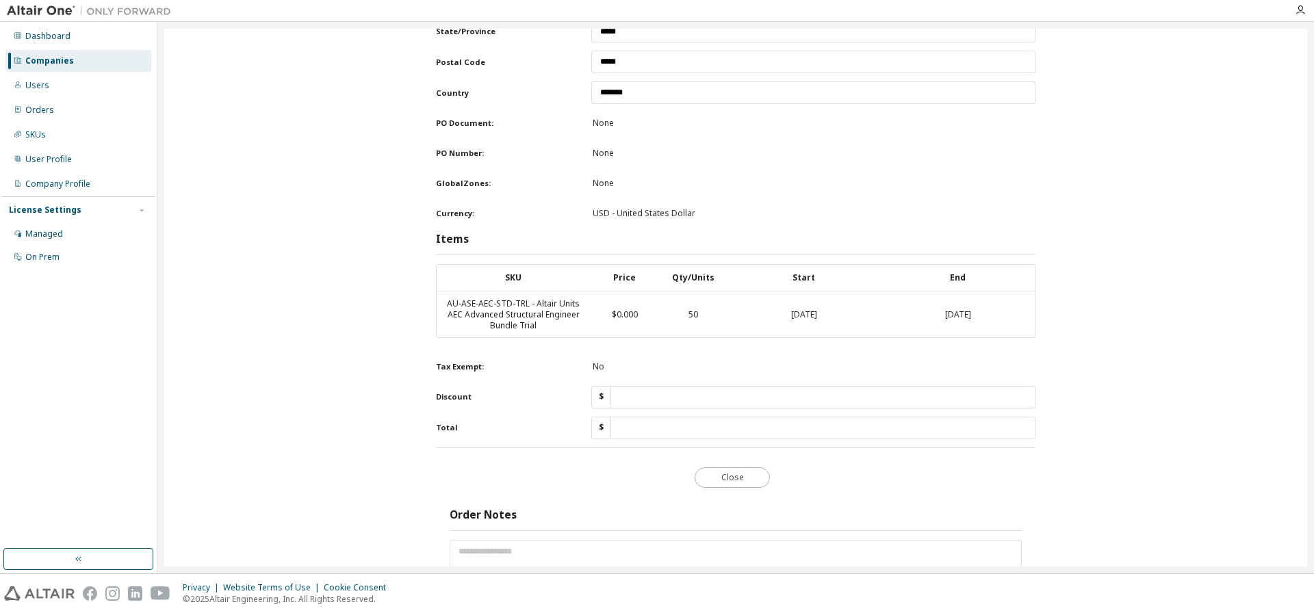
drag, startPoint x: 782, startPoint y: 341, endPoint x: 850, endPoint y: 340, distance: 67.8
click at [850, 337] on td "2025-09-01" at bounding box center [804, 314] width 154 height 46
drag, startPoint x: 926, startPoint y: 339, endPoint x: 983, endPoint y: 340, distance: 56.8
click at [985, 337] on td "2025-09-15" at bounding box center [958, 314] width 154 height 46
click at [851, 333] on td "2025-09-01" at bounding box center [804, 314] width 154 height 46
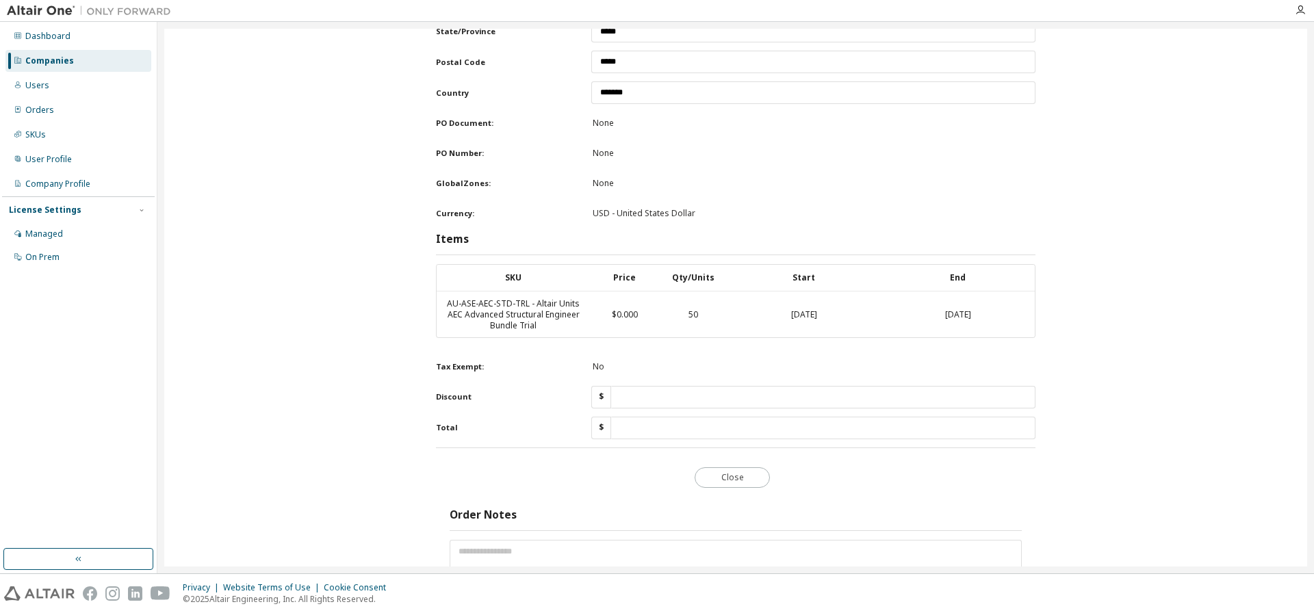
drag, startPoint x: 825, startPoint y: 341, endPoint x: 710, endPoint y: 341, distance: 115.6
click at [711, 337] on tr "AU-ASE-AEC-STD-TRL - Altair Units AEC Advanced Structural Engineer Bundle Trial…" at bounding box center [736, 314] width 598 height 46
click at [643, 337] on td "$0.000" at bounding box center [624, 314] width 68 height 46
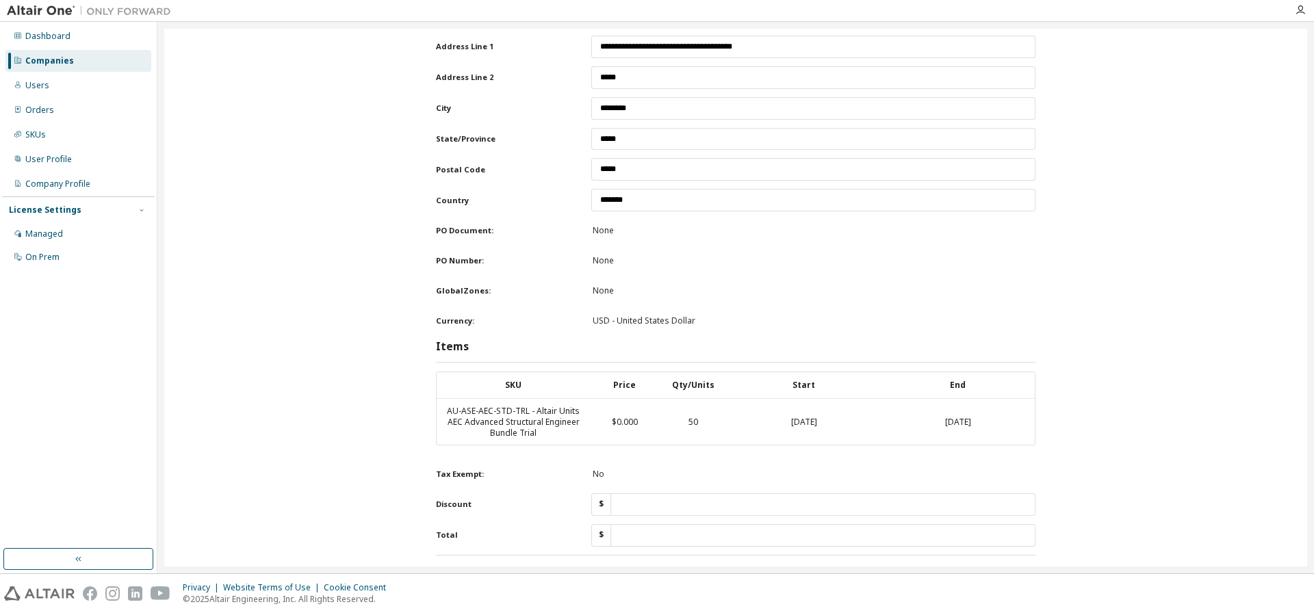
scroll to position [609, 0]
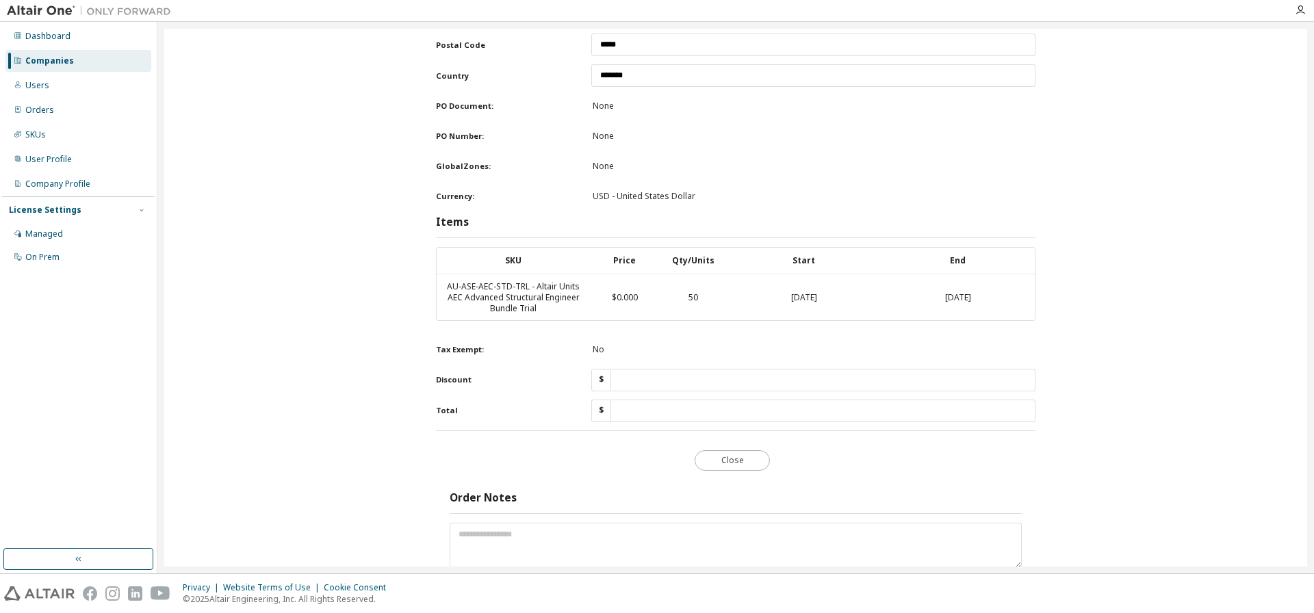
drag, startPoint x: 781, startPoint y: 324, endPoint x: 899, endPoint y: 325, distance: 118.4
click at [850, 320] on td "2025-09-01" at bounding box center [804, 297] width 154 height 46
drag, startPoint x: 936, startPoint y: 324, endPoint x: 1001, endPoint y: 327, distance: 65.1
click at [1001, 320] on td "2025-09-15" at bounding box center [958, 297] width 154 height 46
click at [1000, 320] on td "2025-09-15" at bounding box center [958, 297] width 154 height 46
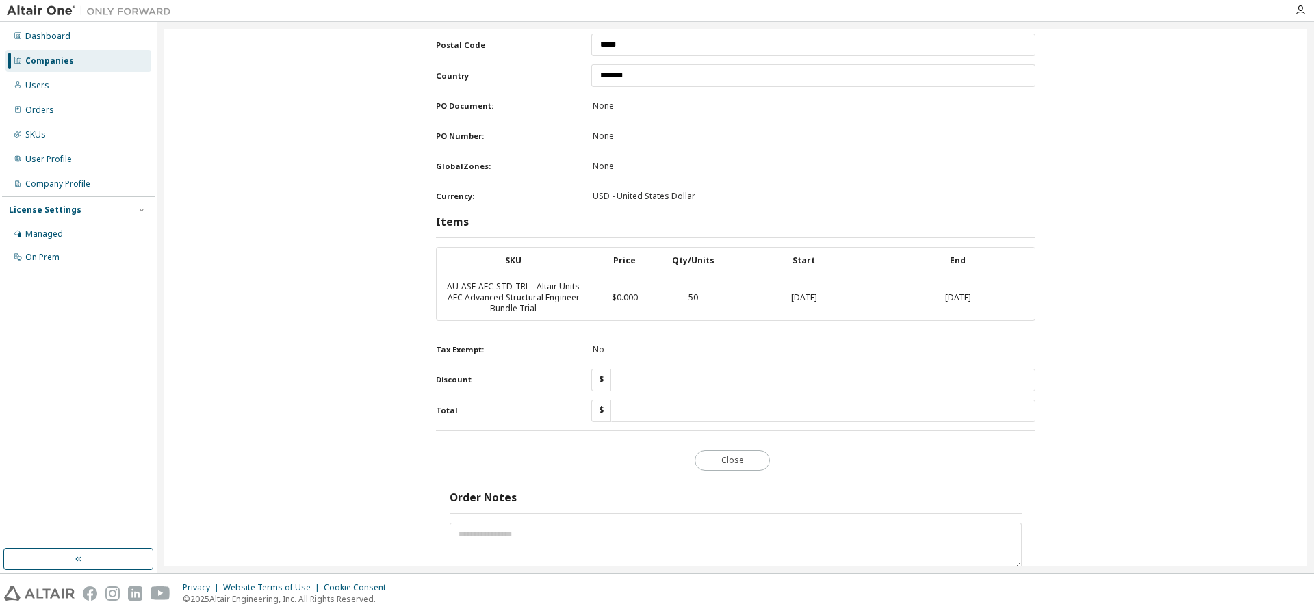
drag, startPoint x: 777, startPoint y: 322, endPoint x: 558, endPoint y: 302, distance: 219.8
click at [423, 300] on div "Indirect Order: No Submitted On Max Units: Order Number Max Units: Company Max …" at bounding box center [735, 118] width 1129 height 1288
click at [840, 207] on div "Currency: USD - United States Dollar" at bounding box center [735, 196] width 599 height 22
drag, startPoint x: 780, startPoint y: 323, endPoint x: 847, endPoint y: 324, distance: 67.1
click at [847, 320] on td "2025-09-01" at bounding box center [804, 297] width 154 height 46
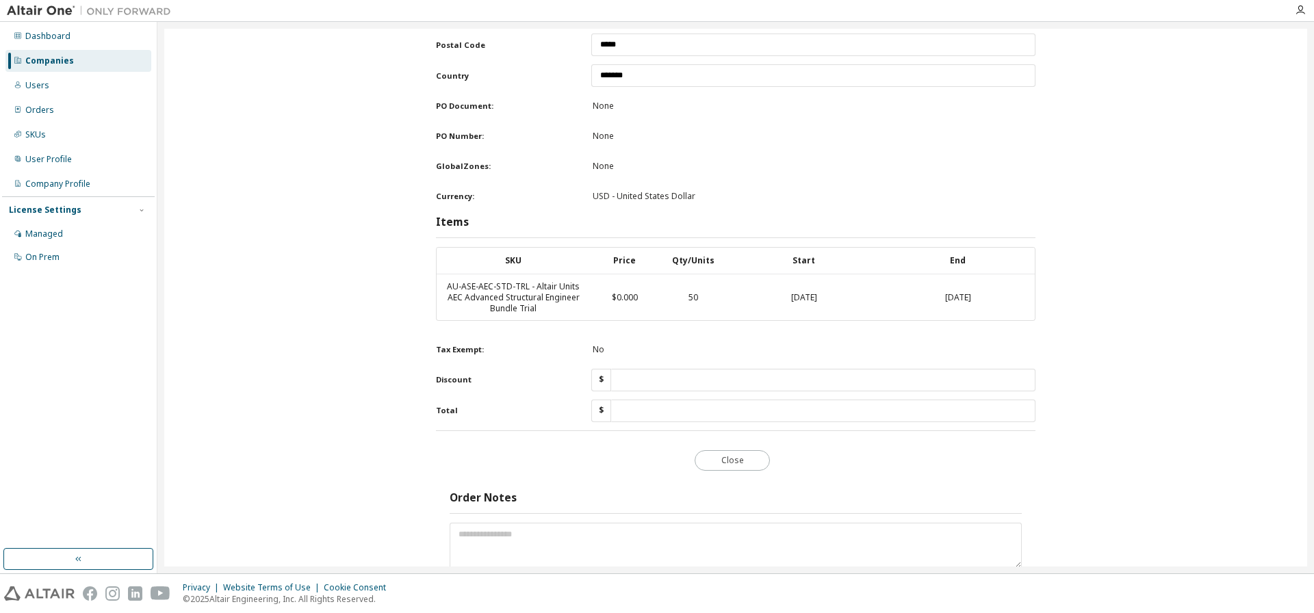
click at [847, 320] on td "2025-09-01" at bounding box center [804, 297] width 154 height 46
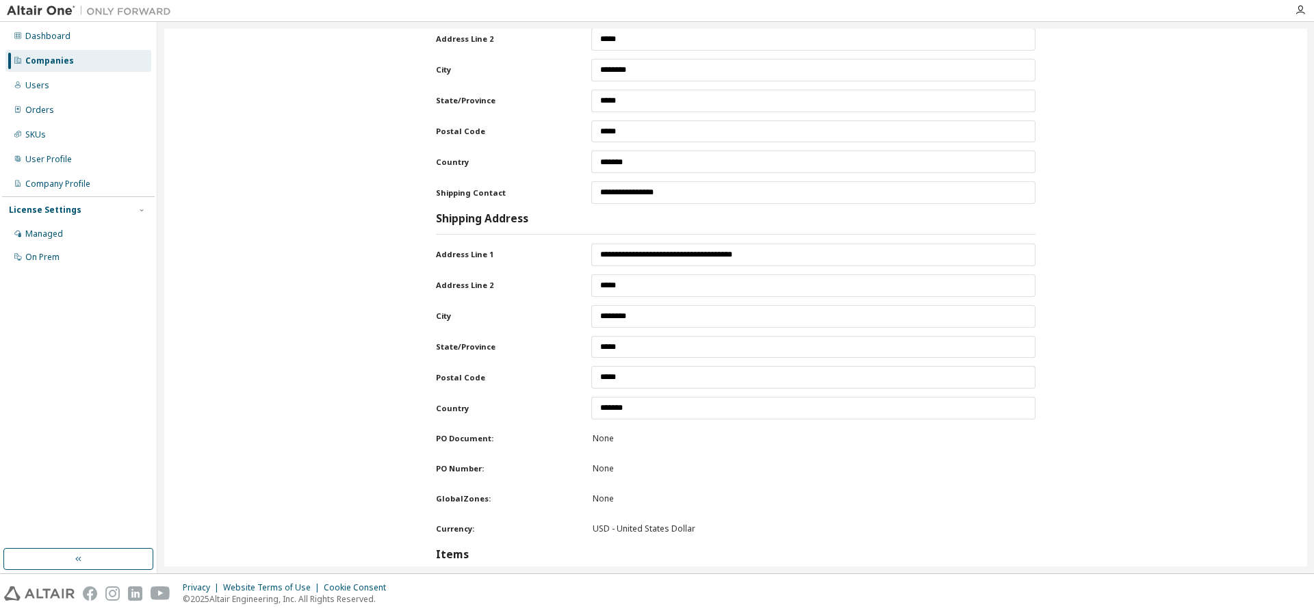
scroll to position [0, 0]
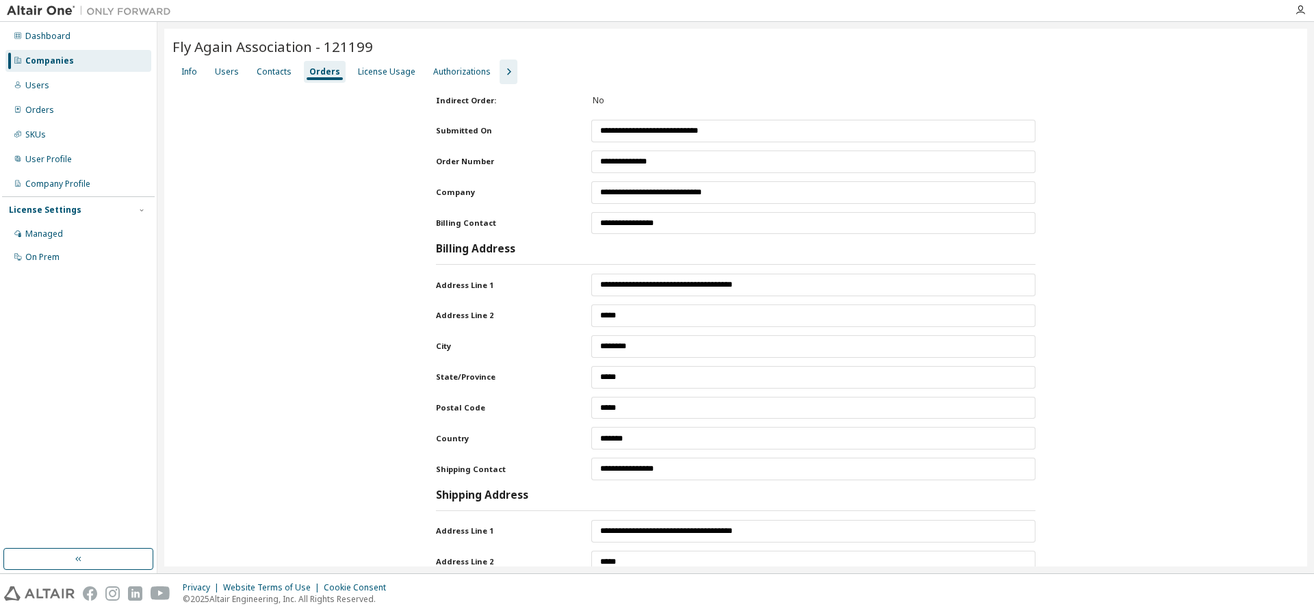
click at [323, 73] on div "Orders" at bounding box center [324, 71] width 31 height 11
click at [323, 70] on div "Orders" at bounding box center [324, 71] width 31 height 11
